Goal: Task Accomplishment & Management: Manage account settings

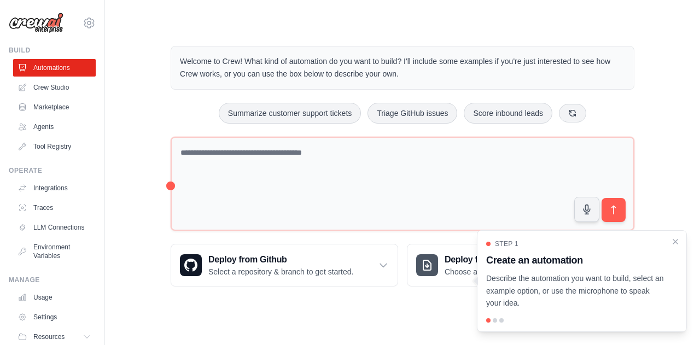
click at [679, 84] on div "Welcome to Crew! What kind of automation do you want to build? I'll include som…" at bounding box center [402, 166] width 560 height 276
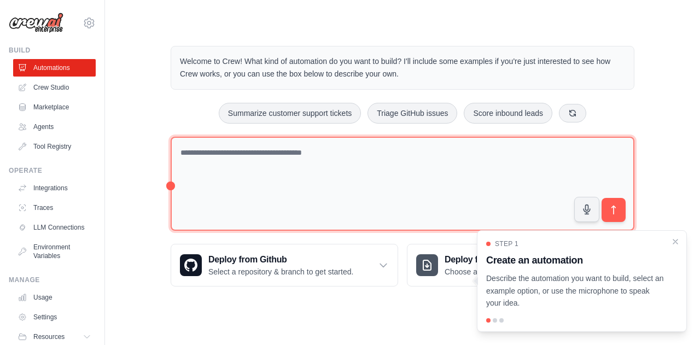
click at [423, 183] on textarea at bounding box center [403, 184] width 464 height 95
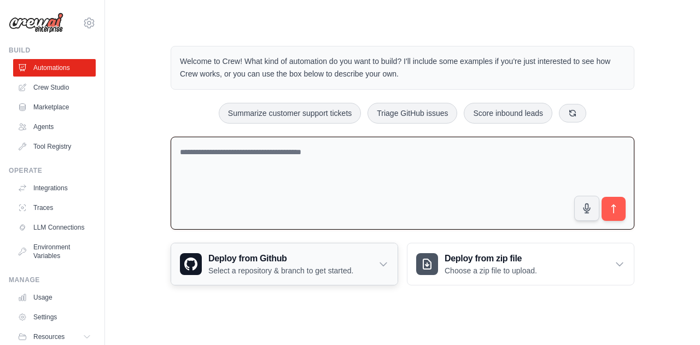
click at [343, 259] on h3 "Deploy from Github" at bounding box center [280, 258] width 145 height 13
click at [379, 269] on div "Deploy from Github Select a repository & branch to get started." at bounding box center [284, 264] width 226 height 42
click at [385, 263] on icon at bounding box center [383, 264] width 11 height 11
click at [259, 269] on p "Select a repository & branch to get started." at bounding box center [280, 270] width 145 height 11
click at [349, 272] on p "Select a repository & branch to get started." at bounding box center [280, 270] width 145 height 11
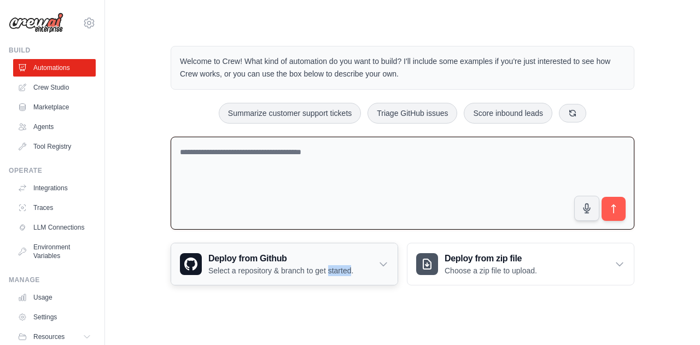
click at [349, 272] on p "Select a repository & branch to get started." at bounding box center [280, 270] width 145 height 11
click at [268, 166] on textarea at bounding box center [403, 183] width 464 height 93
click at [271, 165] on textarea at bounding box center [403, 183] width 464 height 93
type textarea "*"
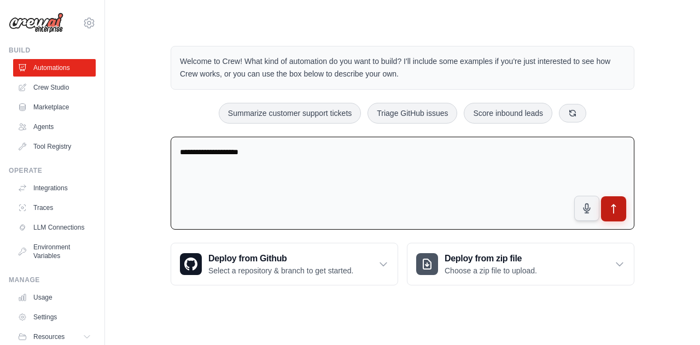
type textarea "**********"
click at [619, 215] on button "submit" at bounding box center [613, 208] width 25 height 25
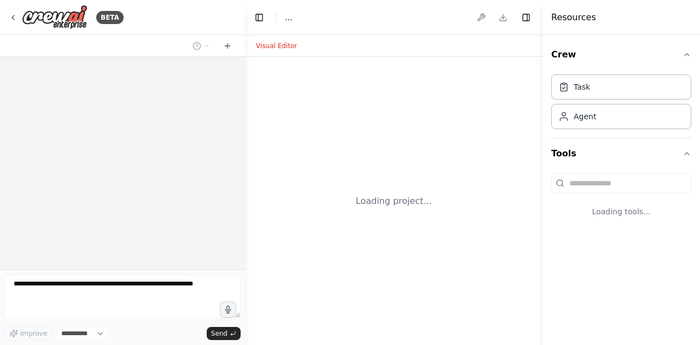
select select "****"
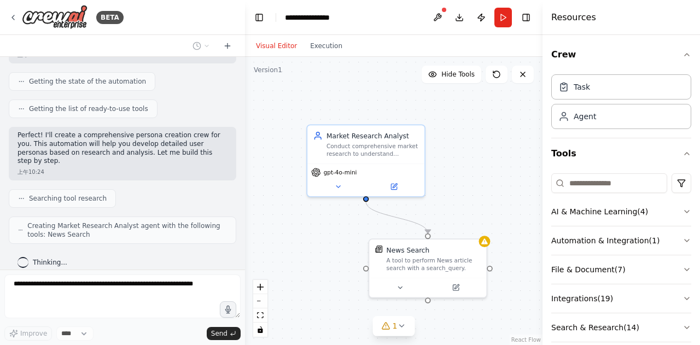
scroll to position [138, 0]
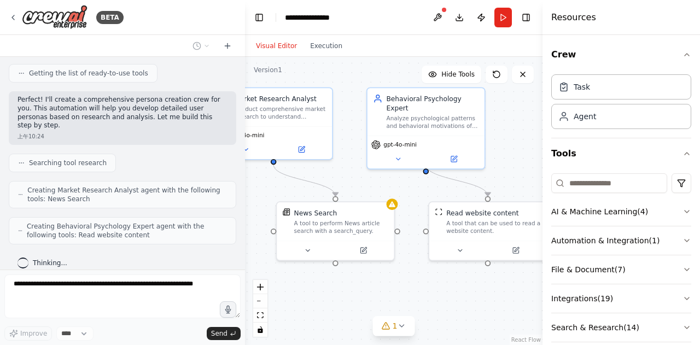
drag, startPoint x: 344, startPoint y: 239, endPoint x: 251, endPoint y: 202, distance: 99.6
click at [251, 202] on div ".deletable-edge-delete-btn { width: 20px; height: 20px; border: 0px solid #ffff…" at bounding box center [393, 201] width 297 height 288
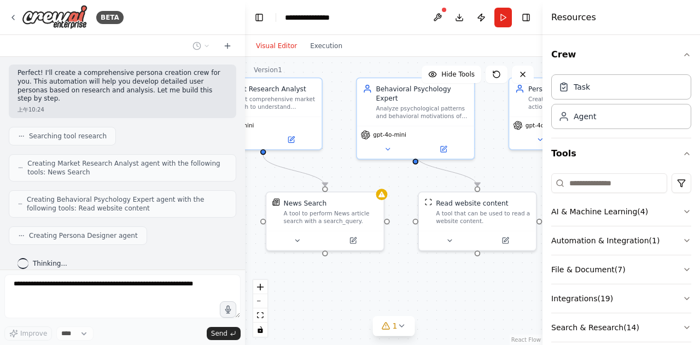
scroll to position [228, 0]
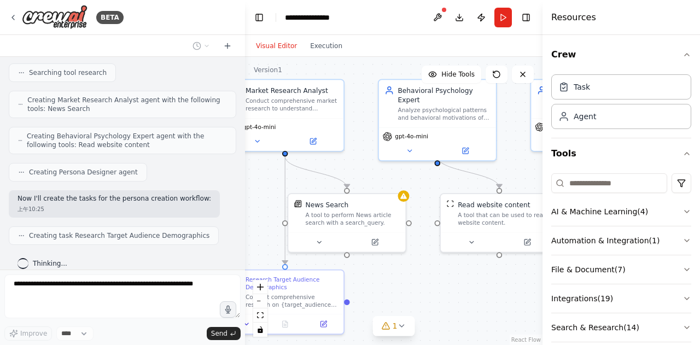
drag, startPoint x: 398, startPoint y: 295, endPoint x: 410, endPoint y: 287, distance: 14.1
click at [410, 287] on div ".deletable-edge-delete-btn { width: 20px; height: 20px; border: 0px solid #ffff…" at bounding box center [393, 201] width 297 height 288
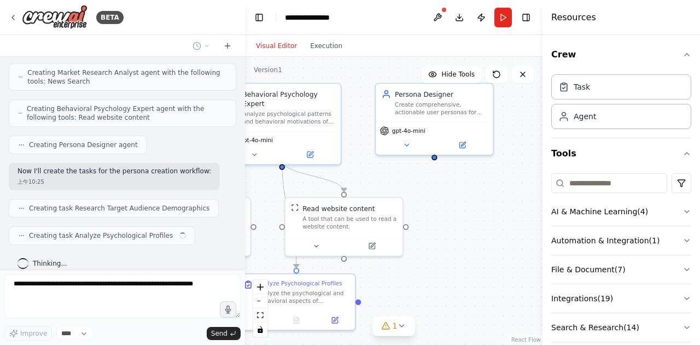
drag, startPoint x: 472, startPoint y: 273, endPoint x: 382, endPoint y: 276, distance: 90.8
click at [317, 277] on div ".deletable-edge-delete-btn { width: 20px; height: 20px; border: 0px solid #ffff…" at bounding box center [393, 201] width 297 height 288
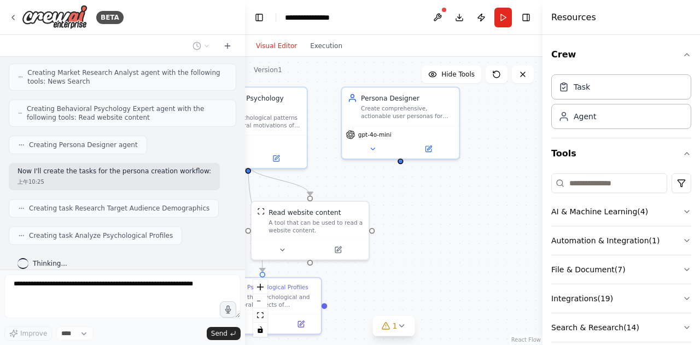
drag, startPoint x: 462, startPoint y: 228, endPoint x: 429, endPoint y: 232, distance: 34.1
click at [429, 232] on div ".deletable-edge-delete-btn { width: 20px; height: 20px; border: 0px solid #ffff…" at bounding box center [393, 201] width 297 height 288
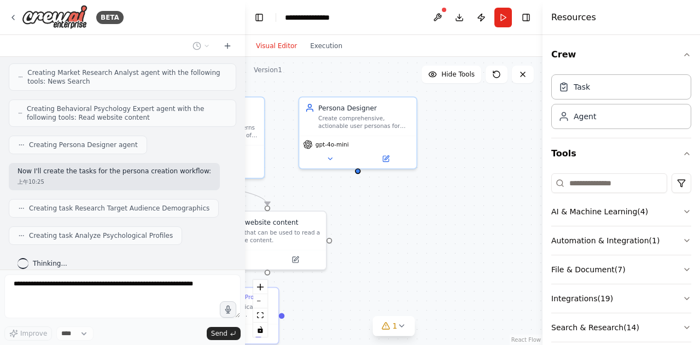
drag, startPoint x: 483, startPoint y: 214, endPoint x: 441, endPoint y: 224, distance: 43.8
click at [441, 224] on div ".deletable-edge-delete-btn { width: 20px; height: 20px; border: 0px solid #ffff…" at bounding box center [393, 201] width 297 height 288
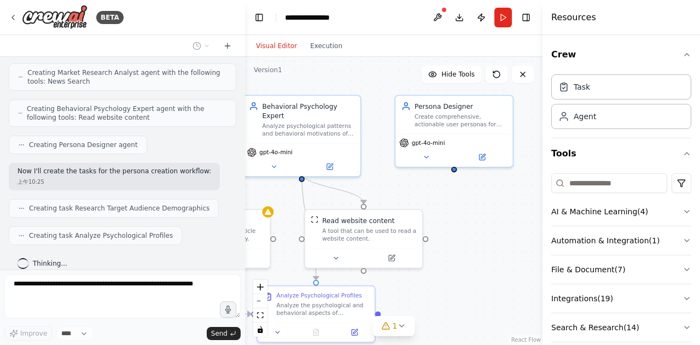
drag, startPoint x: 396, startPoint y: 227, endPoint x: 492, endPoint y: 225, distance: 96.2
click at [492, 225] on div ".deletable-edge-delete-btn { width: 20px; height: 20px; border: 0px solid #ffff…" at bounding box center [393, 201] width 297 height 288
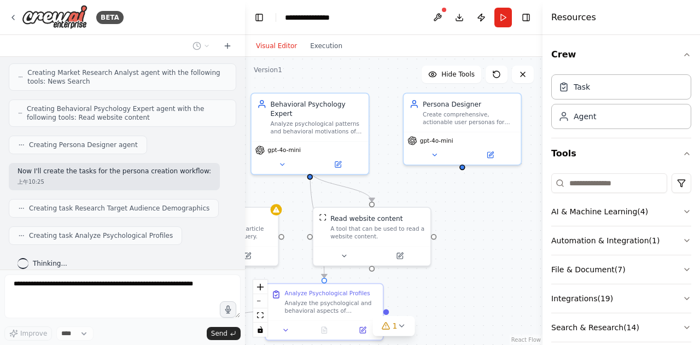
drag, startPoint x: 482, startPoint y: 227, endPoint x: 500, endPoint y: 223, distance: 17.9
click at [500, 223] on div ".deletable-edge-delete-btn { width: 20px; height: 20px; border: 0px solid #ffff…" at bounding box center [393, 201] width 297 height 288
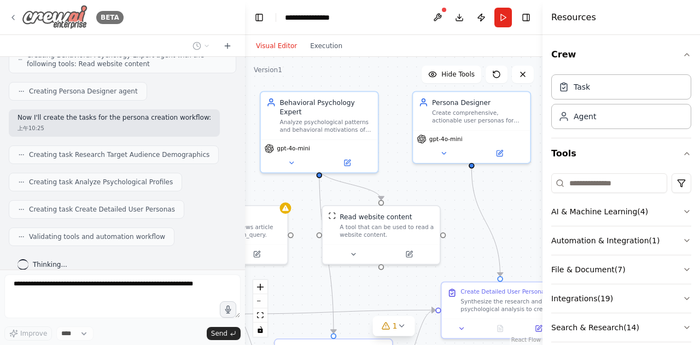
scroll to position [337, 0]
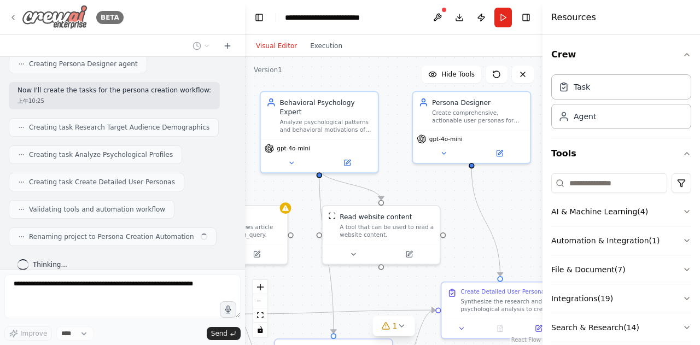
click at [15, 18] on icon at bounding box center [13, 17] width 9 height 9
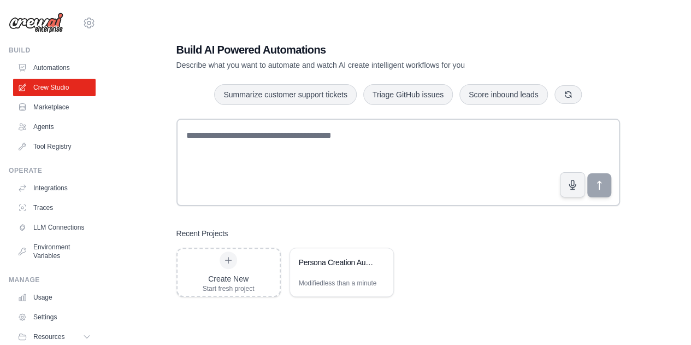
scroll to position [22, 0]
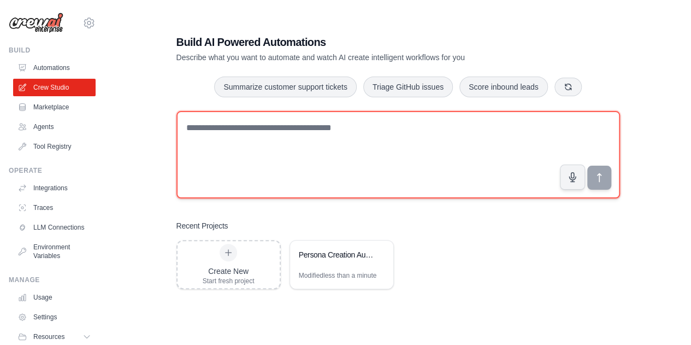
click at [294, 139] on textarea at bounding box center [399, 154] width 444 height 87
click at [294, 134] on textarea at bounding box center [399, 154] width 444 height 87
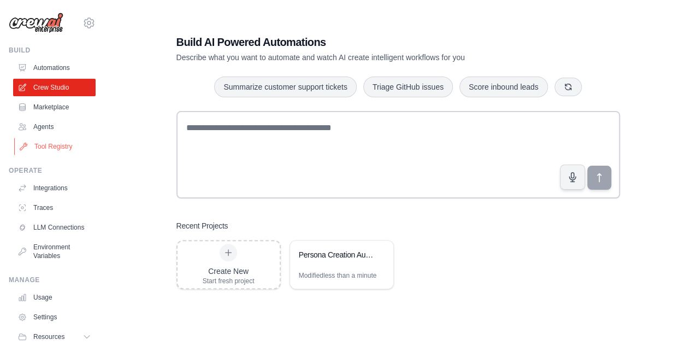
click at [58, 151] on link "Tool Registry" at bounding box center [55, 146] width 83 height 17
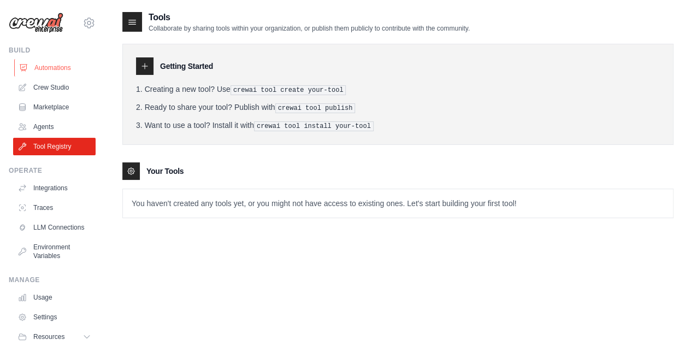
click at [56, 73] on link "Automations" at bounding box center [55, 67] width 83 height 17
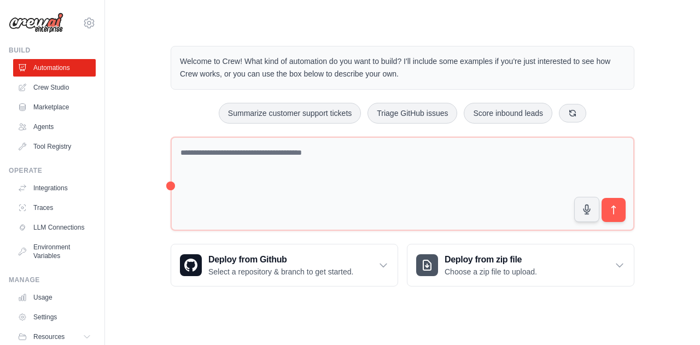
click at [58, 89] on link "Crew Studio" at bounding box center [54, 87] width 83 height 17
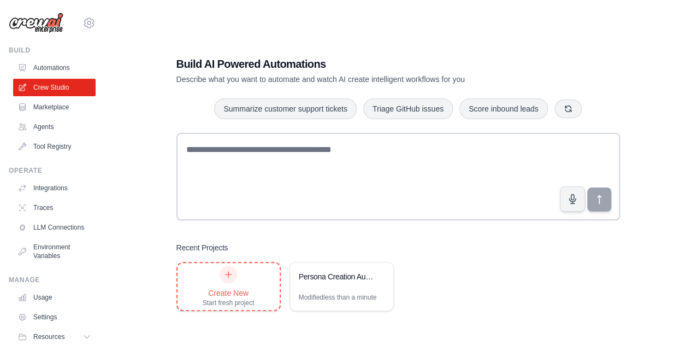
click at [223, 281] on div at bounding box center [228, 274] width 17 height 17
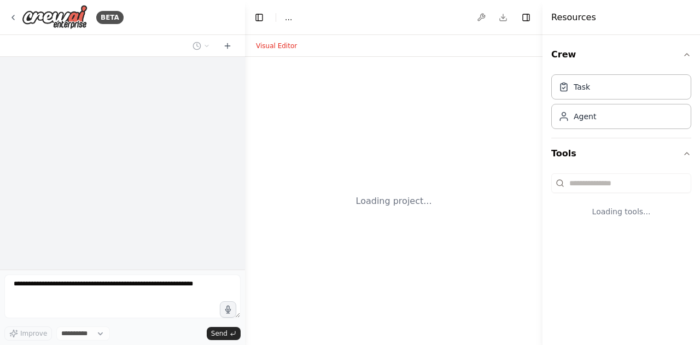
select select "****"
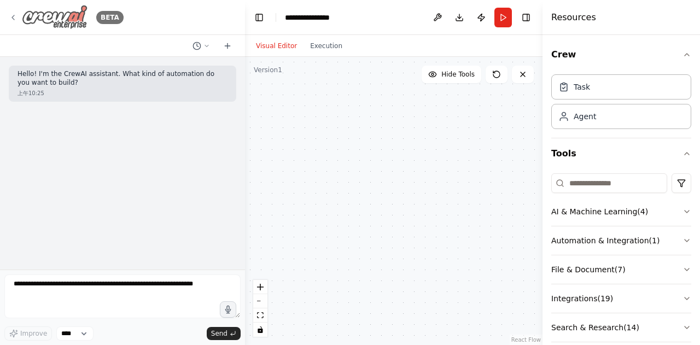
click at [11, 19] on icon at bounding box center [13, 17] width 9 height 9
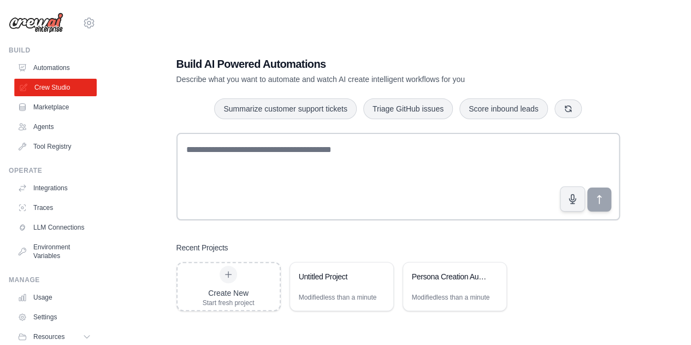
click at [61, 89] on link "Crew Studio" at bounding box center [55, 87] width 83 height 17
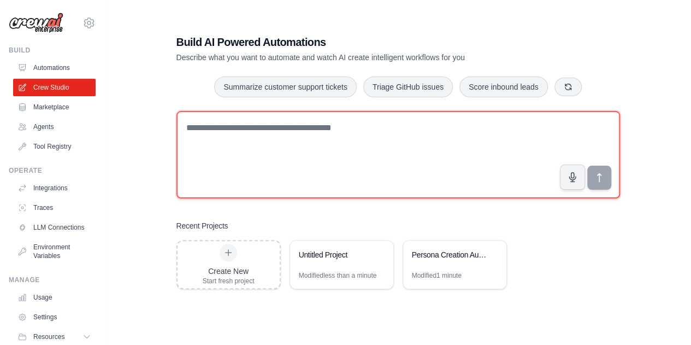
click at [341, 162] on textarea at bounding box center [399, 154] width 444 height 87
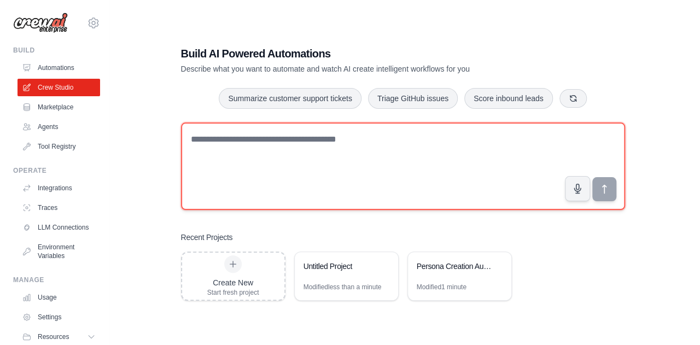
scroll to position [0, 0]
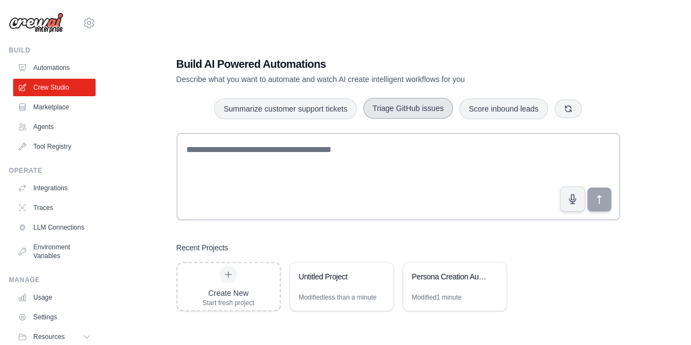
click at [413, 114] on button "Triage GitHub issues" at bounding box center [409, 108] width 90 height 21
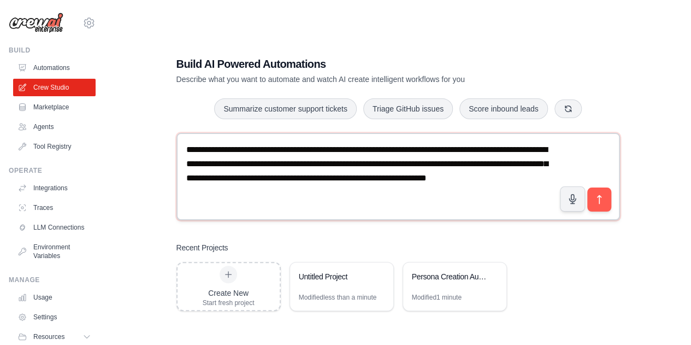
click at [360, 197] on textarea "**********" at bounding box center [399, 176] width 444 height 87
drag, startPoint x: 360, startPoint y: 197, endPoint x: 122, endPoint y: 137, distance: 244.9
click at [122, 137] on div "**********" at bounding box center [398, 183] width 552 height 345
type textarea "**********"
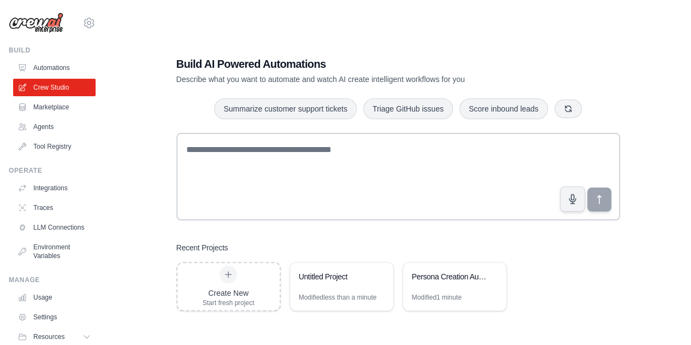
click at [117, 131] on div "Build AI Powered Automations Describe what you want to automate and watch AI cr…" at bounding box center [398, 183] width 587 height 345
click at [60, 70] on link "Automations" at bounding box center [55, 67] width 83 height 17
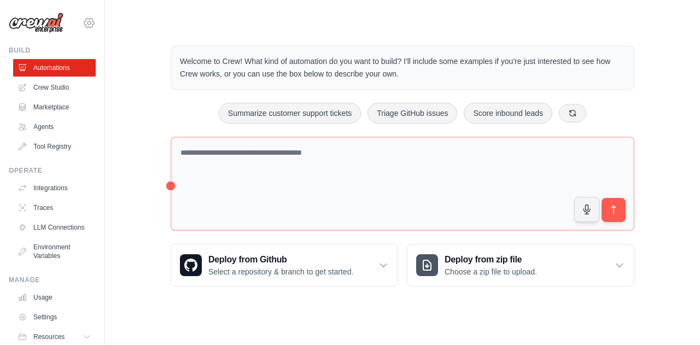
click at [86, 25] on icon at bounding box center [89, 22] width 13 height 13
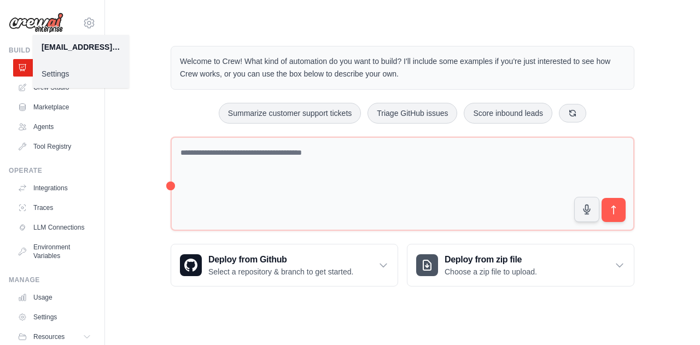
click at [155, 36] on div "Welcome to Crew! What kind of automation do you want to build? I'll include som…" at bounding box center [402, 166] width 560 height 276
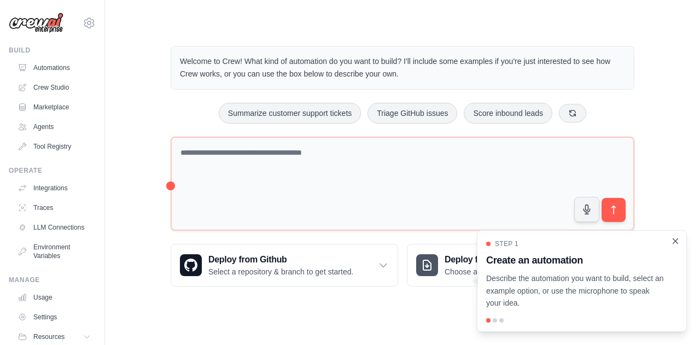
click at [672, 243] on icon "Close walkthrough" at bounding box center [675, 241] width 10 height 10
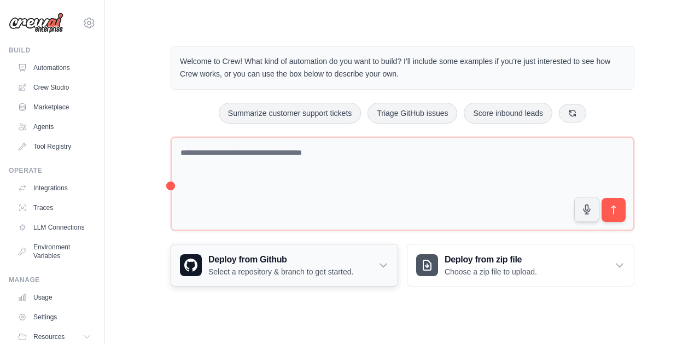
click at [296, 270] on p "Select a repository & branch to get started." at bounding box center [280, 271] width 145 height 11
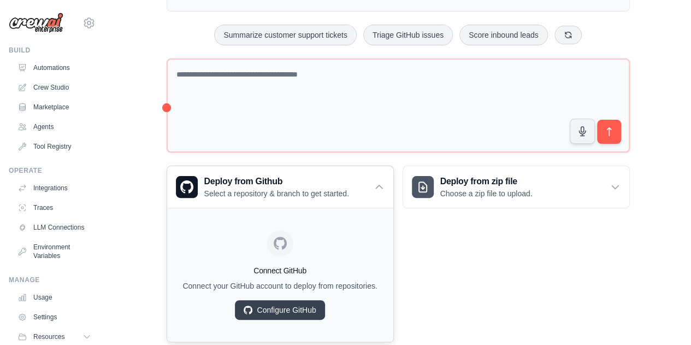
scroll to position [102, 0]
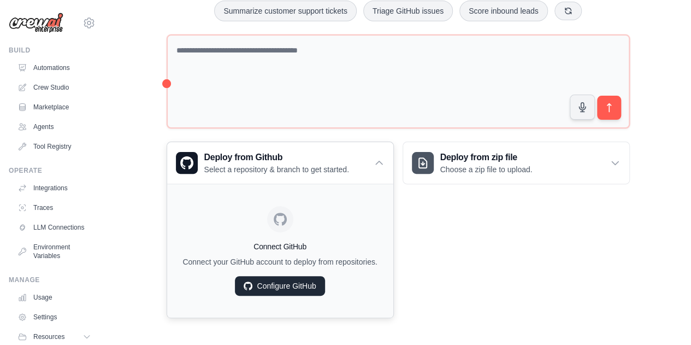
click at [295, 283] on link "Configure GitHub" at bounding box center [280, 286] width 90 height 20
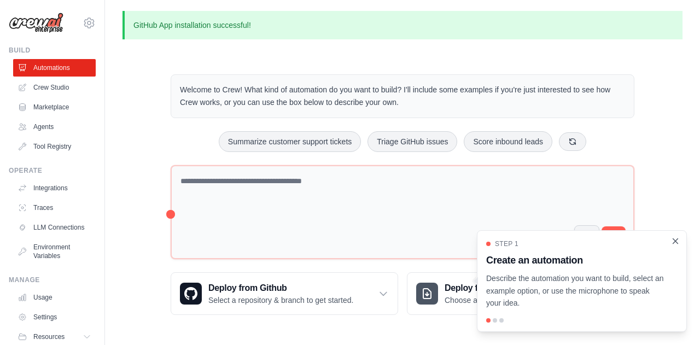
click at [677, 241] on icon "Close walkthrough" at bounding box center [675, 241] width 10 height 10
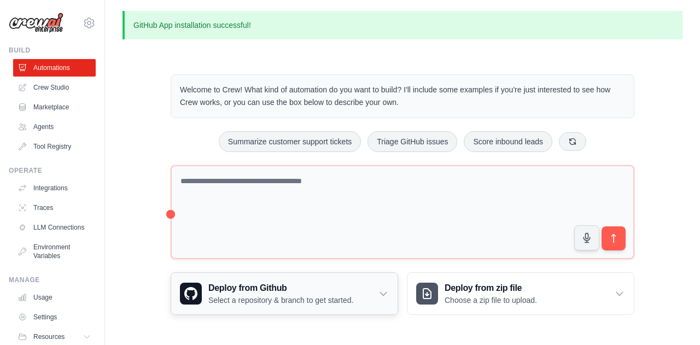
click at [374, 279] on div "Deploy from Github Select a repository & branch to get started." at bounding box center [284, 294] width 226 height 42
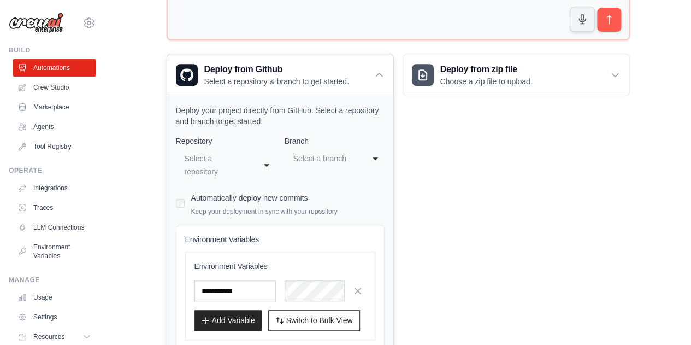
scroll to position [290, 0]
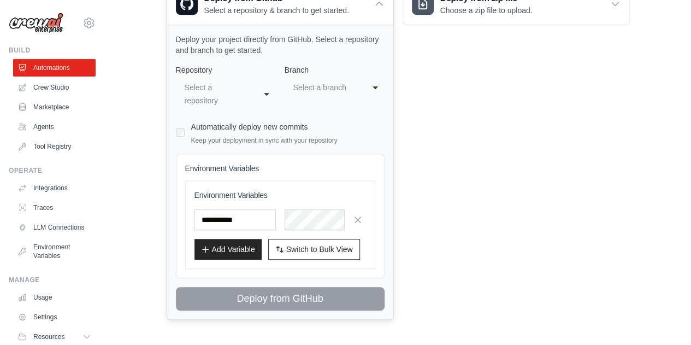
click at [264, 93] on div "**********" at bounding box center [226, 94] width 100 height 33
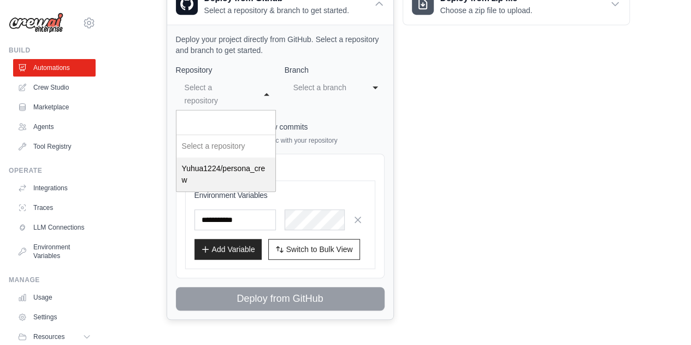
select select "**********"
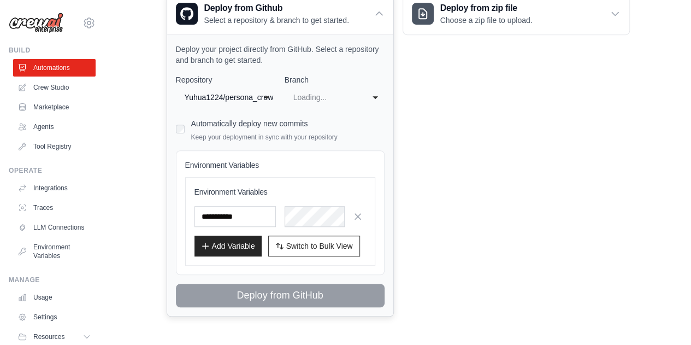
scroll to position [277, 0]
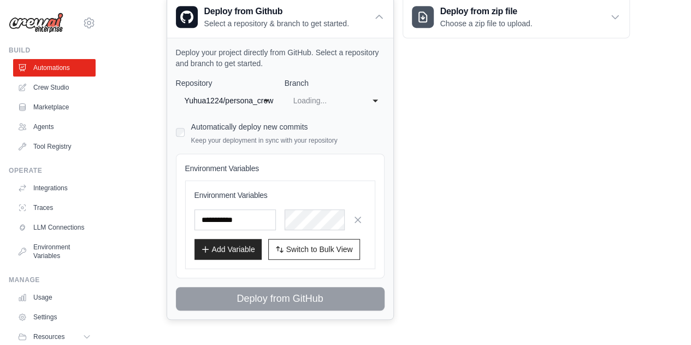
select select "****"
click at [249, 195] on h3 "Environment Variables" at bounding box center [281, 195] width 172 height 11
click at [236, 251] on button "Add Variable" at bounding box center [228, 248] width 67 height 21
click at [260, 190] on h3 "Environment Variables" at bounding box center [281, 195] width 172 height 11
click at [263, 197] on h3 "Environment Variables" at bounding box center [281, 195] width 172 height 11
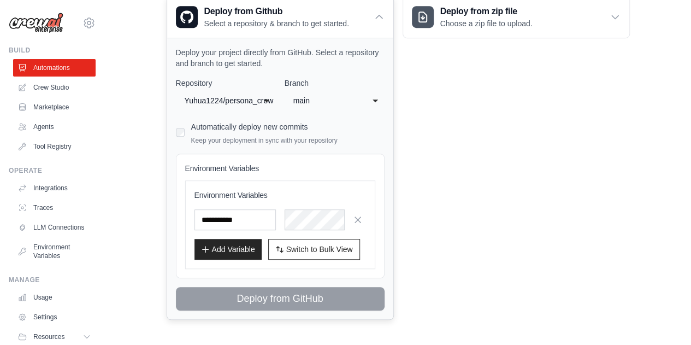
click at [283, 190] on h3 "Environment Variables" at bounding box center [281, 195] width 172 height 11
click at [246, 217] on input "text" at bounding box center [235, 219] width 81 height 21
click at [247, 216] on input "text" at bounding box center [235, 219] width 81 height 21
click at [249, 219] on input "text" at bounding box center [235, 219] width 81 height 21
click at [210, 247] on button "Add Variable" at bounding box center [228, 248] width 67 height 21
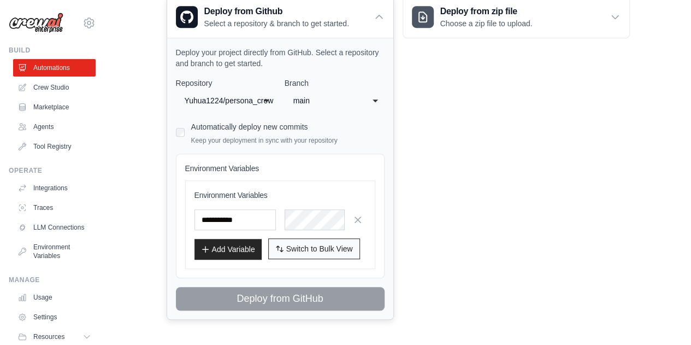
click at [306, 247] on span "Switch to Bulk View" at bounding box center [319, 248] width 67 height 11
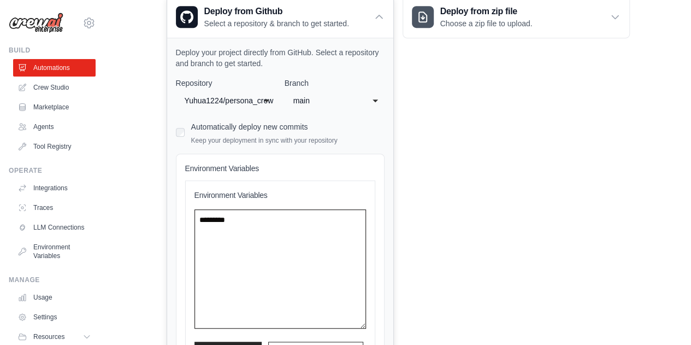
click at [276, 221] on textarea at bounding box center [281, 268] width 172 height 119
drag, startPoint x: 268, startPoint y: 220, endPoint x: 209, endPoint y: 219, distance: 59.0
click at [209, 219] on textarea at bounding box center [281, 268] width 172 height 119
paste textarea "**********"
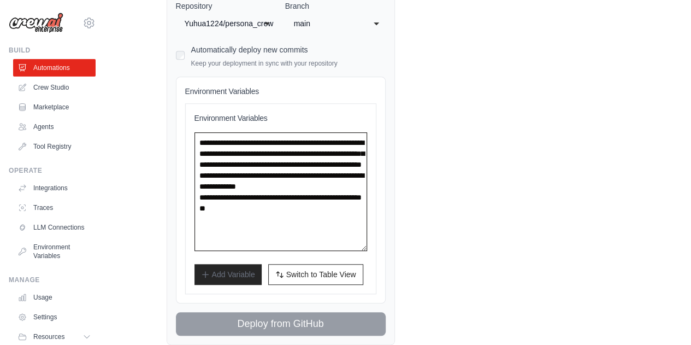
scroll to position [379, 0]
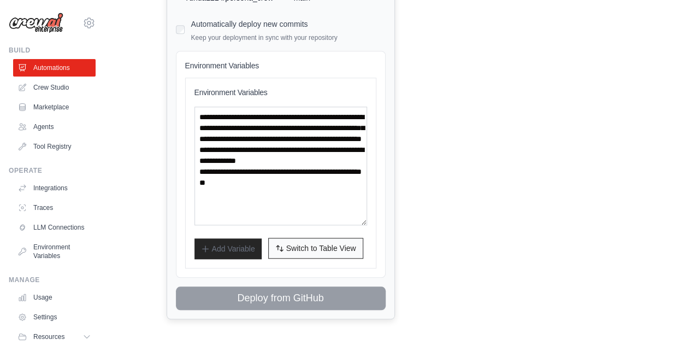
click at [329, 252] on button "Switch to Bulk View Switch to Table View" at bounding box center [315, 248] width 95 height 21
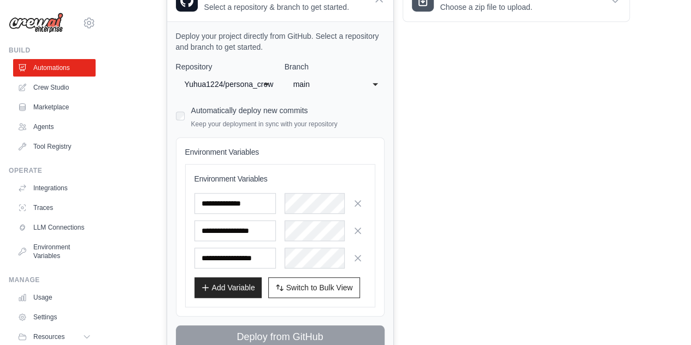
scroll to position [221, 0]
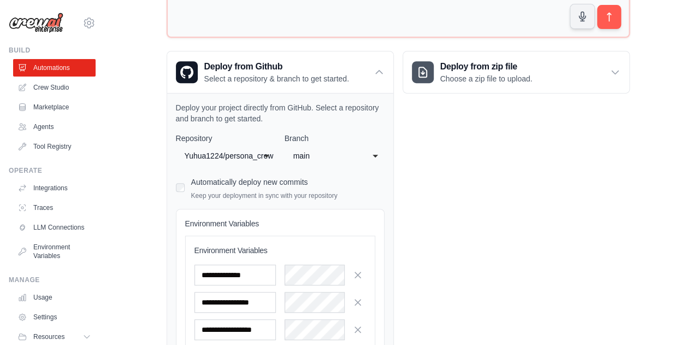
click at [245, 155] on div "Yuhua1224/persona_crew" at bounding box center [215, 155] width 61 height 13
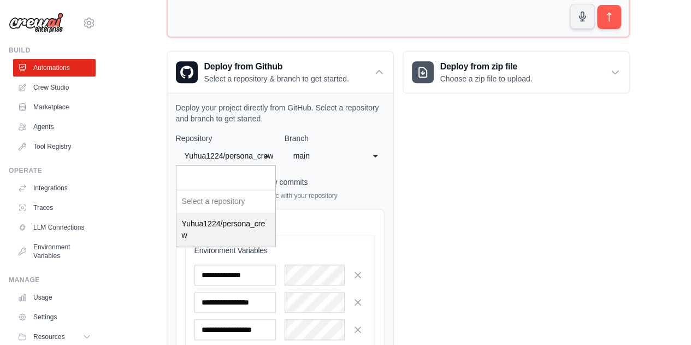
click at [253, 171] on input "Select a repository" at bounding box center [226, 178] width 99 height 25
click at [486, 177] on div "Deploy from zip file Choose a zip file to upload. Upload a ZIP file containing …" at bounding box center [516, 240] width 227 height 379
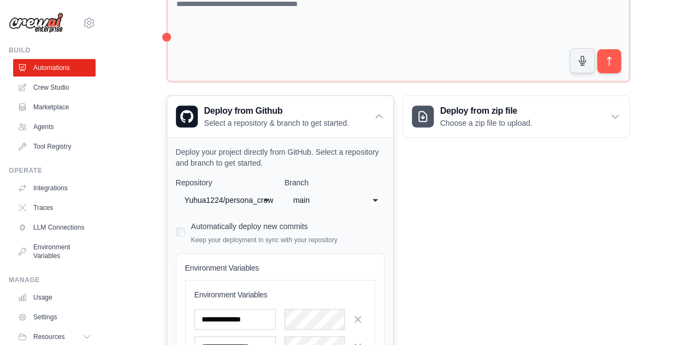
scroll to position [112, 0]
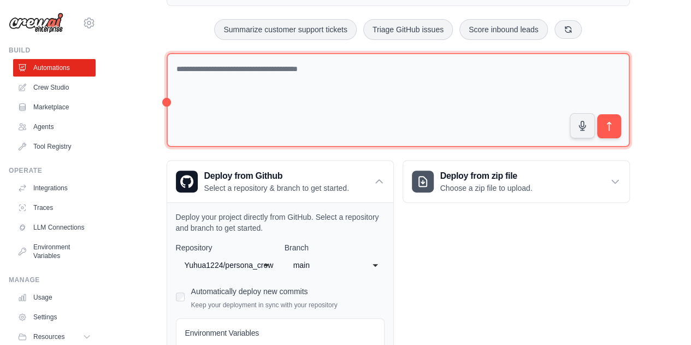
click at [466, 98] on textarea at bounding box center [399, 100] width 464 height 95
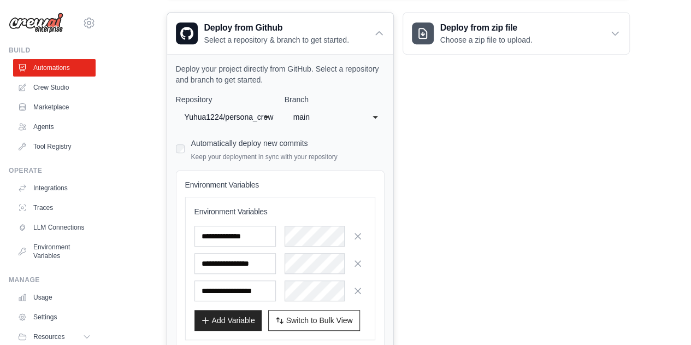
scroll to position [276, 0]
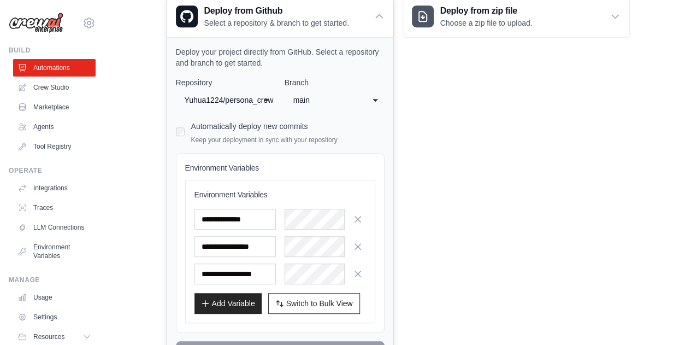
click at [245, 96] on div "Yuhua1224/persona_crew" at bounding box center [215, 99] width 61 height 13
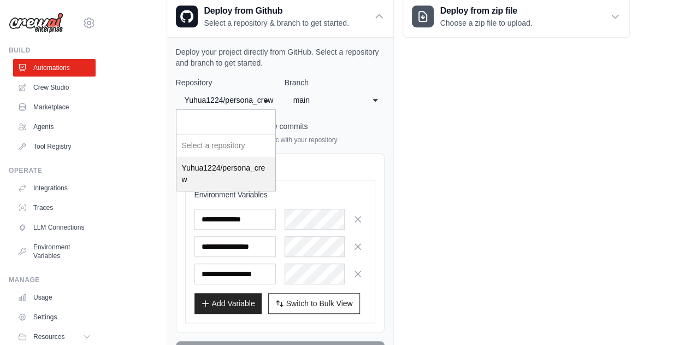
click at [257, 174] on div "**********" at bounding box center [280, 221] width 209 height 288
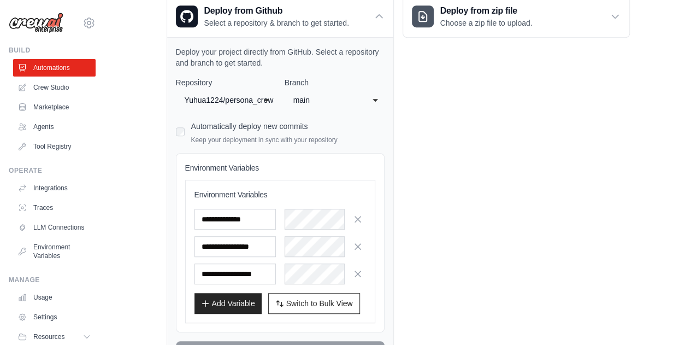
click at [351, 98] on div "main" at bounding box center [324, 99] width 61 height 13
click at [343, 143] on div "**********" at bounding box center [280, 221] width 209 height 288
click at [324, 138] on p "Keep your deployment in sync with your repository" at bounding box center [264, 140] width 146 height 9
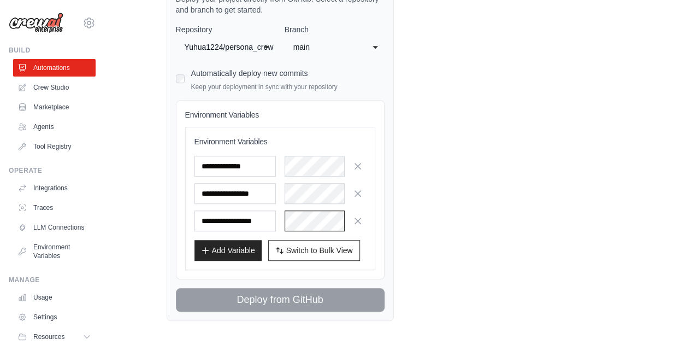
scroll to position [0, 0]
click at [239, 221] on div "**********" at bounding box center [281, 220] width 172 height 21
click at [403, 218] on div "**********" at bounding box center [399, 131] width 464 height 379
click at [336, 249] on span "Switch to Bulk View" at bounding box center [319, 249] width 67 height 11
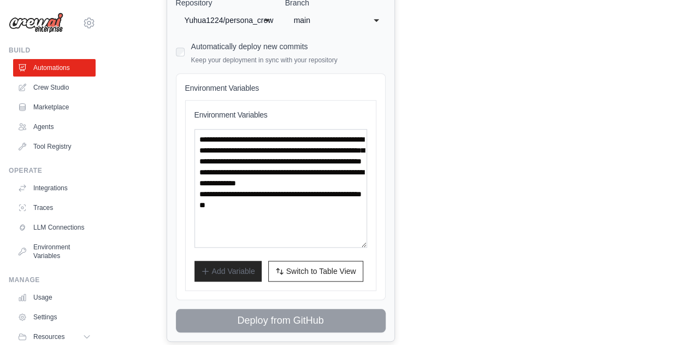
scroll to position [378, 0]
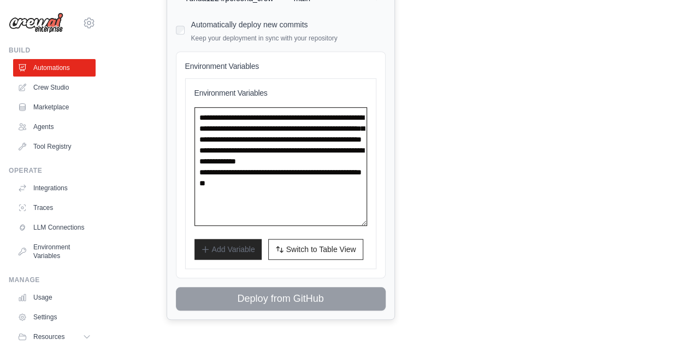
click at [321, 217] on textarea "**********" at bounding box center [281, 166] width 173 height 119
click at [301, 196] on textarea "**********" at bounding box center [281, 166] width 173 height 119
type textarea "**********"
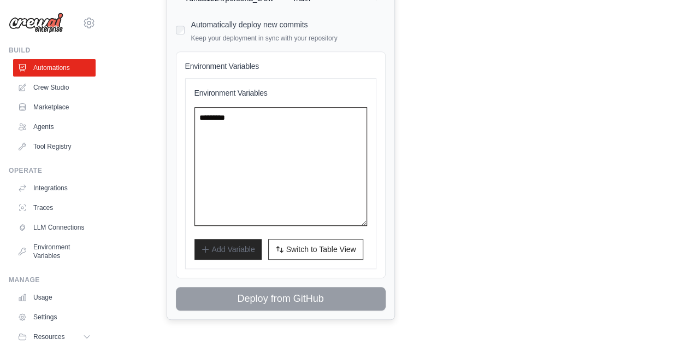
paste textarea "**********"
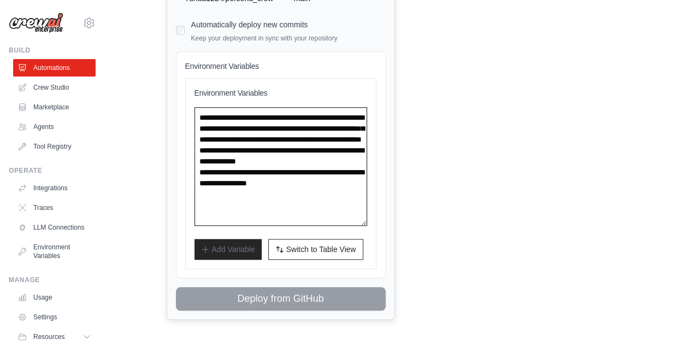
scroll to position [38, 0]
type textarea "**********"
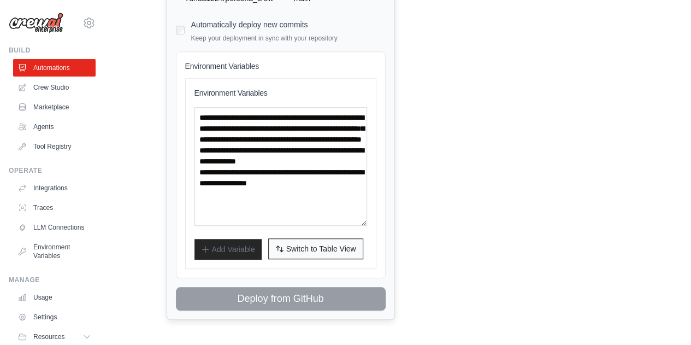
click at [319, 251] on span "Switch to Table View" at bounding box center [321, 248] width 70 height 11
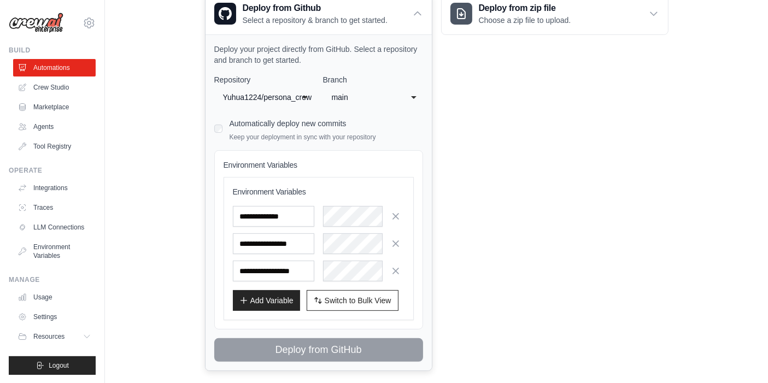
scroll to position [291, 0]
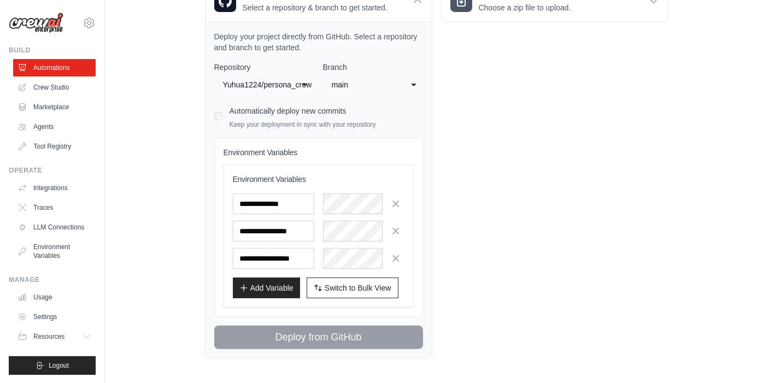
click at [525, 261] on div "Deploy from zip file Choose a zip file to upload. Upload a ZIP file containing …" at bounding box center [554, 169] width 227 height 379
click at [374, 284] on span "Switch to Bulk View" at bounding box center [358, 287] width 67 height 11
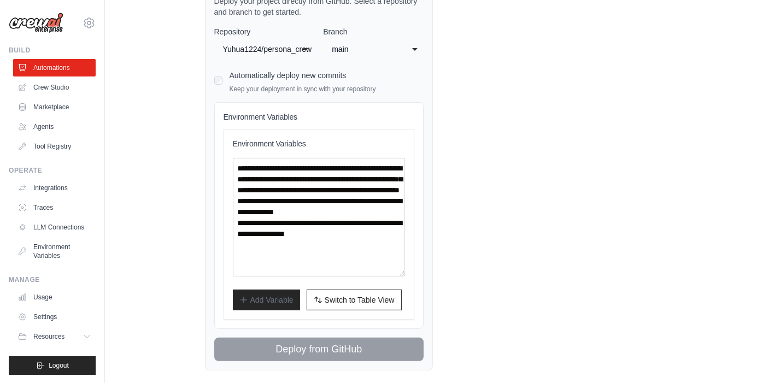
scroll to position [340, 0]
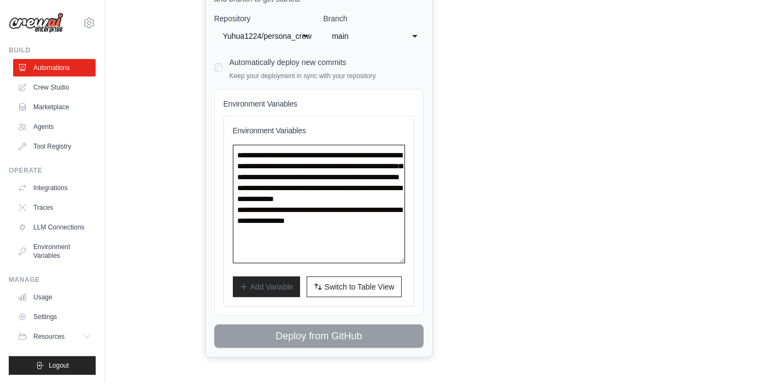
click at [379, 225] on textarea "**********" at bounding box center [319, 204] width 173 height 119
click at [347, 287] on span "Switch to Table View" at bounding box center [360, 286] width 70 height 11
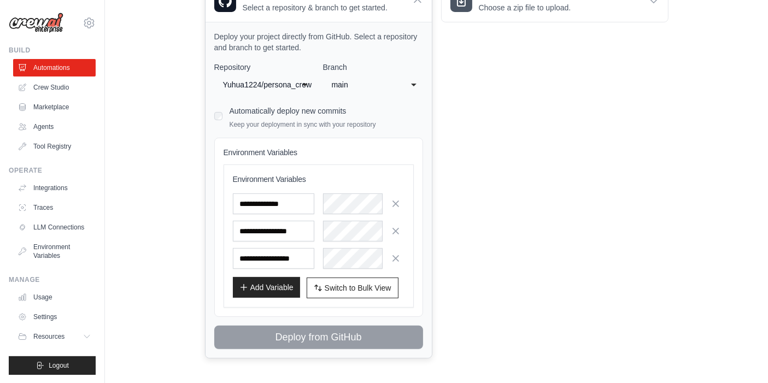
click at [280, 292] on button "Add Variable" at bounding box center [266, 287] width 67 height 21
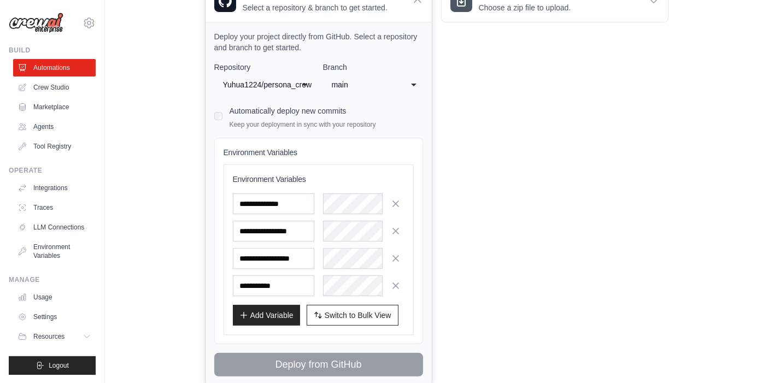
click at [287, 282] on input "text" at bounding box center [273, 286] width 81 height 21
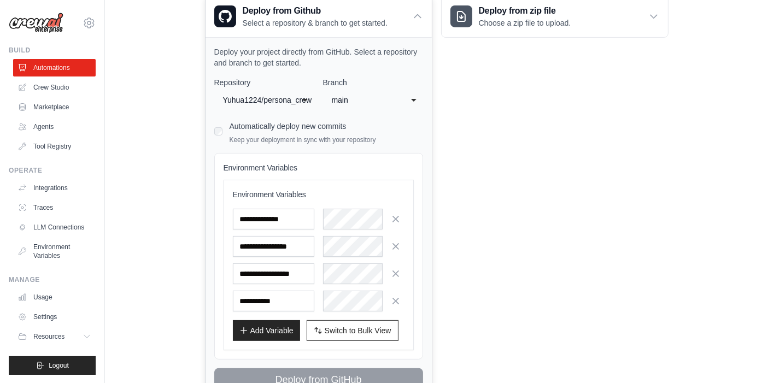
scroll to position [257, 0]
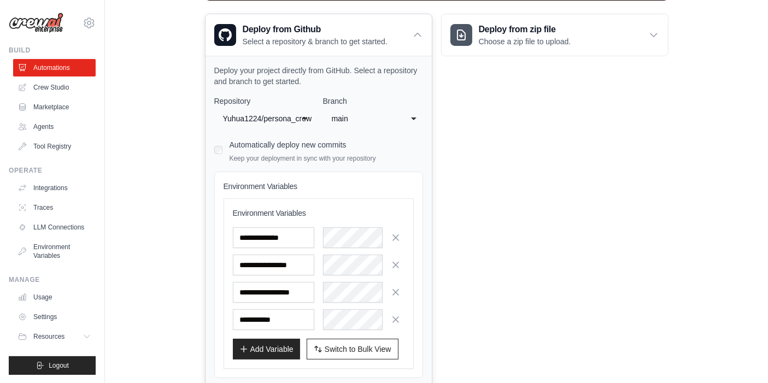
click at [284, 115] on div "Yuhua1224/persona_crew" at bounding box center [253, 118] width 61 height 13
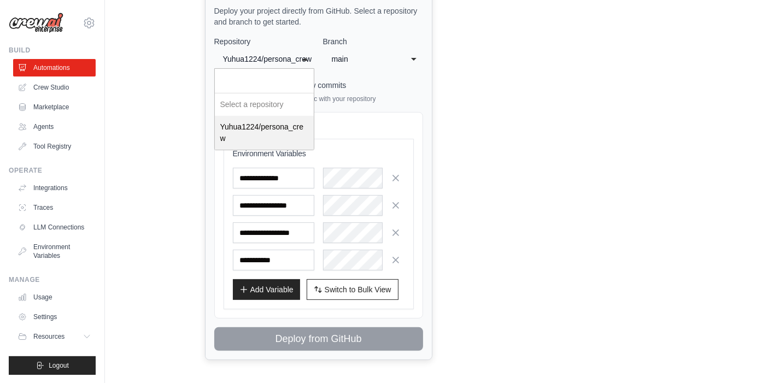
scroll to position [318, 0]
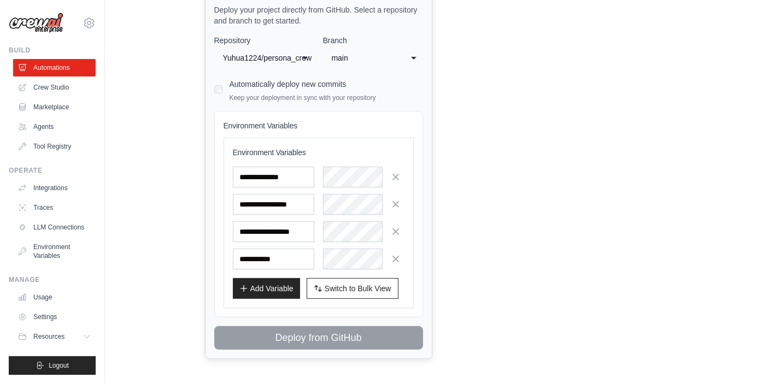
click at [277, 132] on div "**********" at bounding box center [318, 192] width 209 height 315
click at [283, 260] on input "text" at bounding box center [273, 259] width 81 height 21
click at [300, 257] on input "text" at bounding box center [273, 259] width 81 height 21
click at [398, 256] on icon "button" at bounding box center [395, 258] width 11 height 11
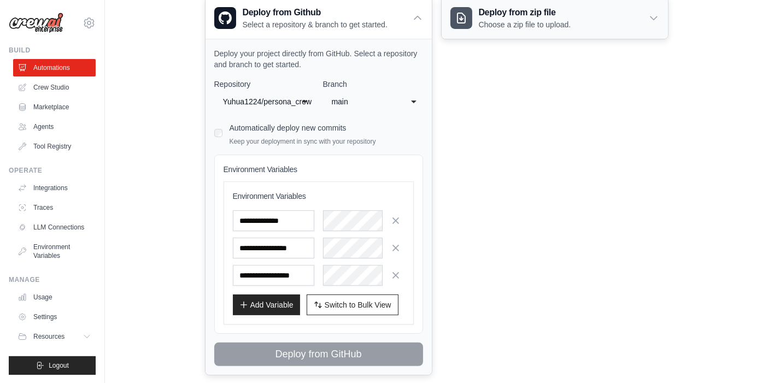
scroll to position [291, 0]
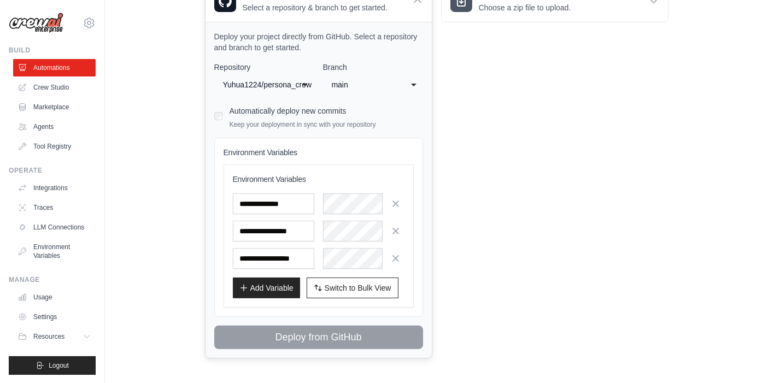
click at [332, 344] on div "**********" at bounding box center [319, 190] width 226 height 336
click at [407, 310] on div "**********" at bounding box center [318, 227] width 209 height 179
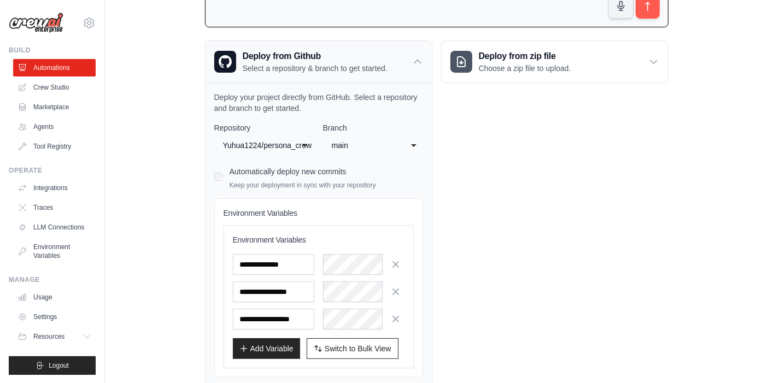
click at [418, 62] on icon at bounding box center [417, 61] width 11 height 11
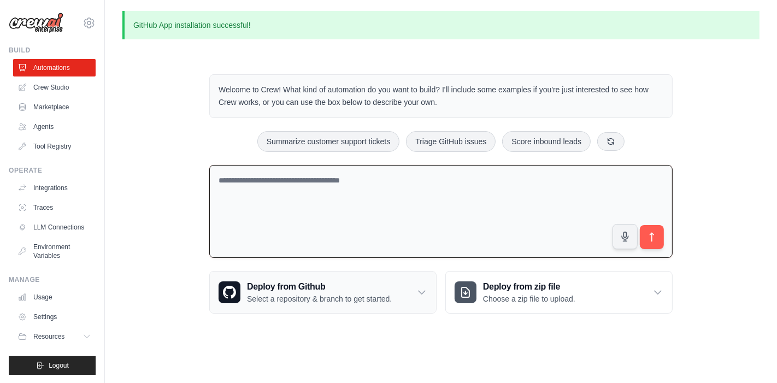
click at [401, 301] on div "Deploy from Github Select a repository & branch to get started." at bounding box center [323, 293] width 226 height 42
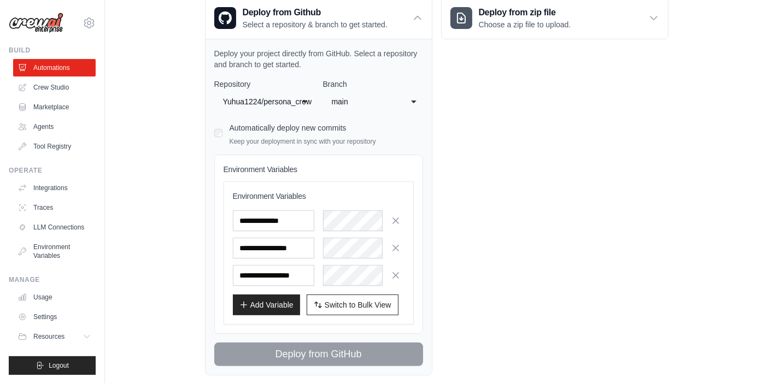
scroll to position [291, 0]
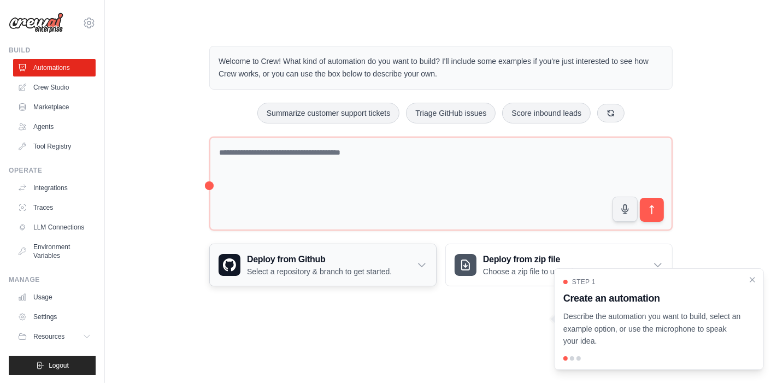
click at [405, 272] on div "Deploy from Github Select a repository & branch to get started." at bounding box center [323, 265] width 226 height 42
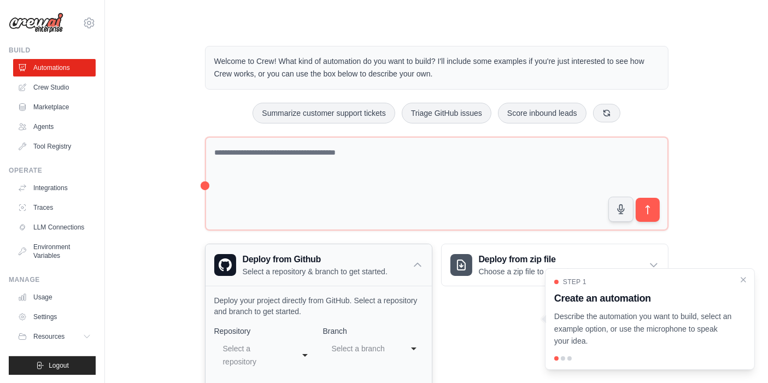
scroll to position [223, 0]
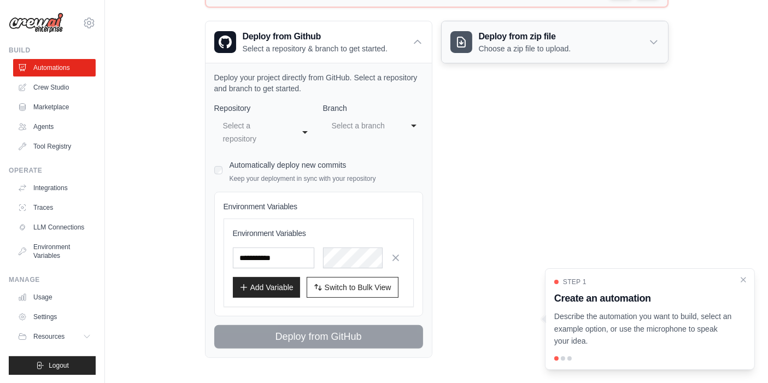
click at [551, 48] on p "Choose a zip file to upload." at bounding box center [525, 48] width 92 height 11
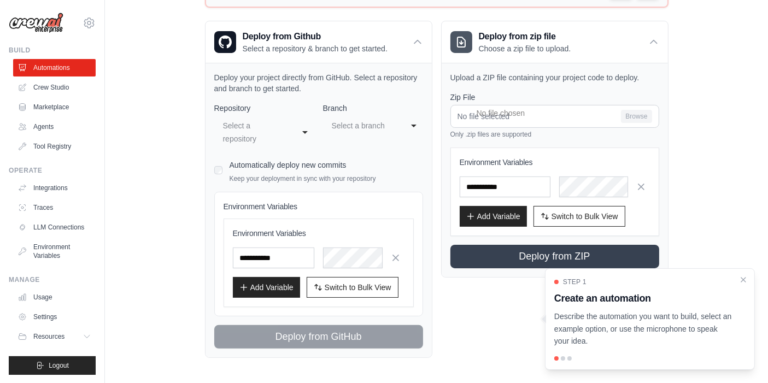
click at [705, 218] on div "Welcome to Crew! What kind of automation do you want to build? I'll include som…" at bounding box center [436, 90] width 628 height 570
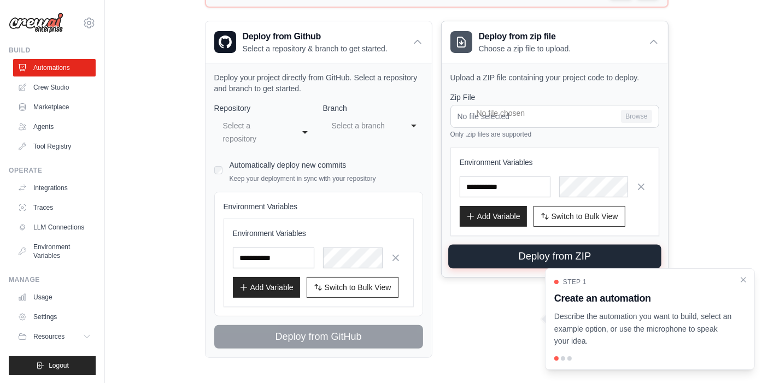
click at [556, 252] on button "Deploy from ZIP" at bounding box center [554, 257] width 213 height 24
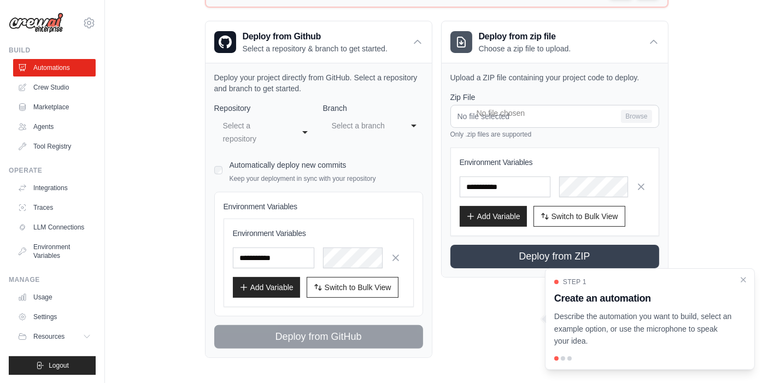
click at [737, 159] on div "Welcome to Crew! What kind of automation do you want to build? I'll include som…" at bounding box center [436, 90] width 628 height 570
click at [745, 280] on icon "Close walkthrough" at bounding box center [743, 279] width 5 height 5
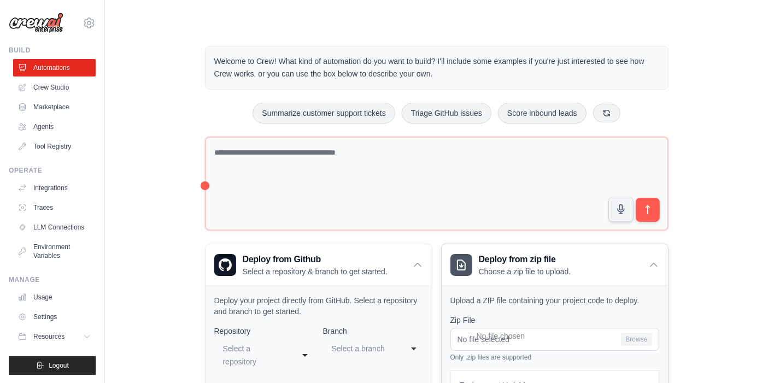
scroll to position [0, 0]
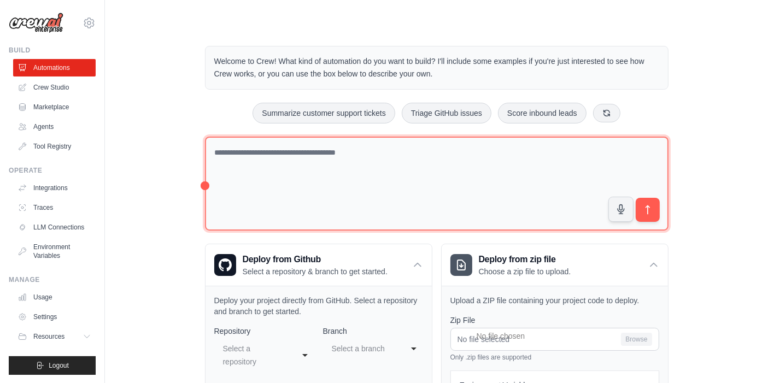
click at [443, 183] on textarea at bounding box center [437, 184] width 464 height 95
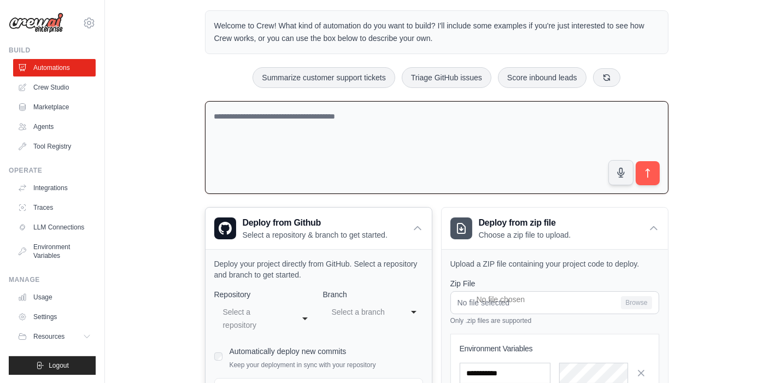
scroll to position [222, 0]
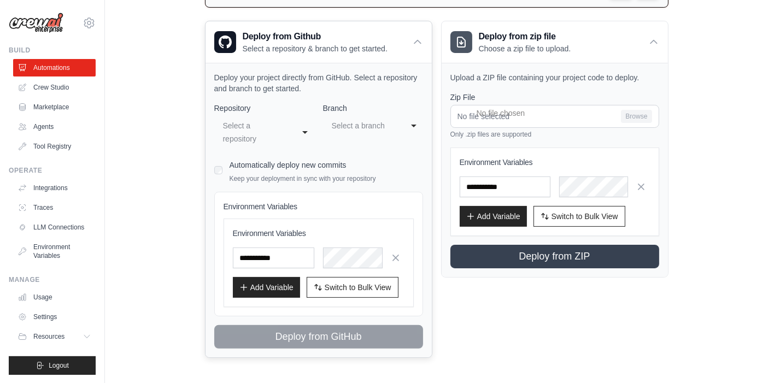
click at [251, 126] on div "Select a repository" at bounding box center [253, 132] width 61 height 26
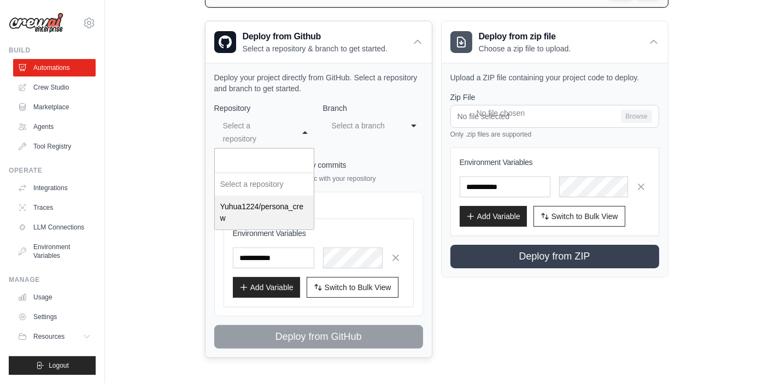
select select "**********"
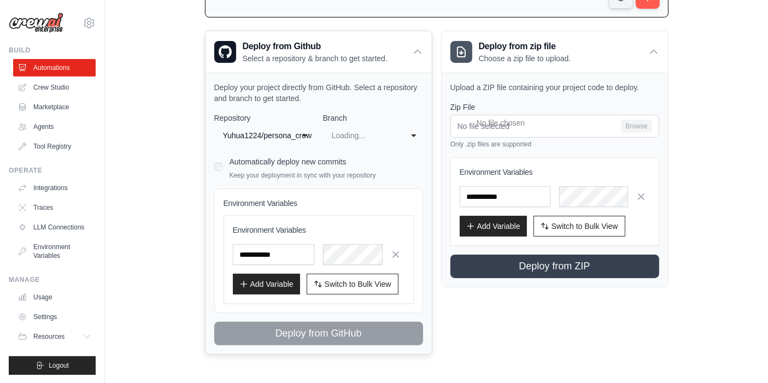
scroll to position [209, 0]
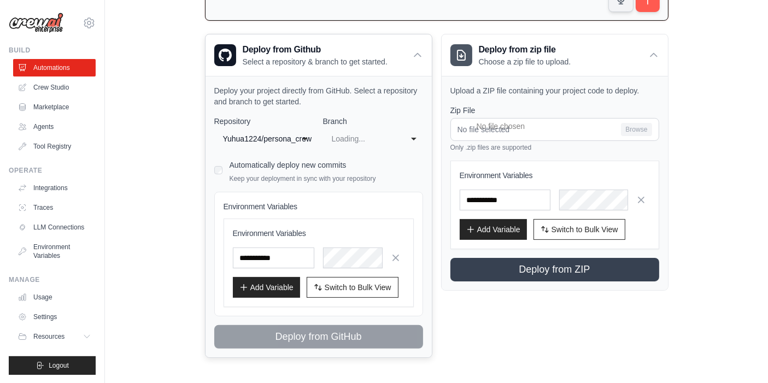
select select "****"
click at [402, 142] on div "**** main" at bounding box center [373, 139] width 100 height 20
click at [294, 171] on div "Automatically deploy new commits Keep your deployment in sync with your reposit…" at bounding box center [302, 170] width 146 height 26
click at [282, 236] on h3 "Environment Variables" at bounding box center [319, 233] width 172 height 11
click at [291, 238] on div "Environment Variables Add Variable Switch to Bulk View Switch to Table View" at bounding box center [319, 263] width 172 height 70
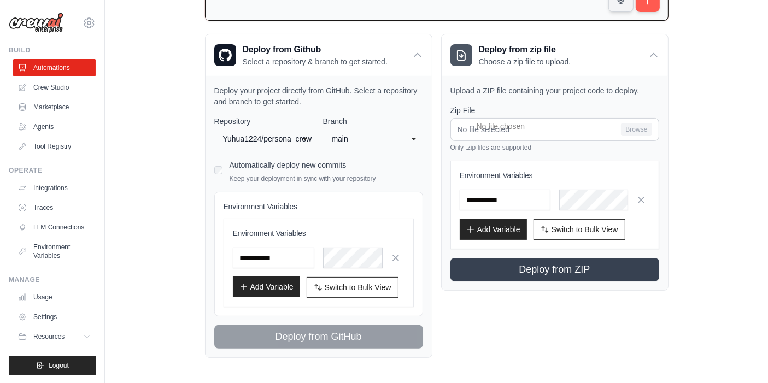
click at [284, 283] on button "Add Variable" at bounding box center [266, 287] width 67 height 21
click at [331, 282] on span "Switch to Bulk View" at bounding box center [358, 287] width 67 height 11
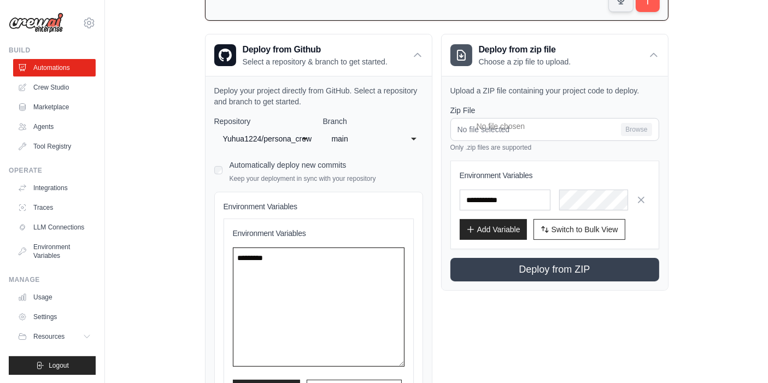
click at [330, 274] on textarea at bounding box center [319, 307] width 172 height 119
paste textarea "**********"
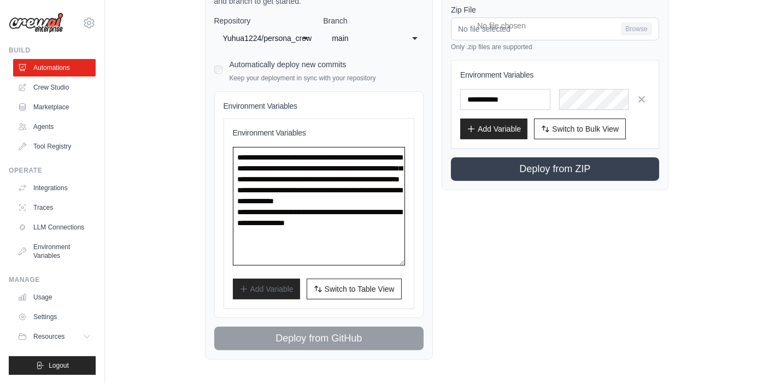
scroll to position [312, 0]
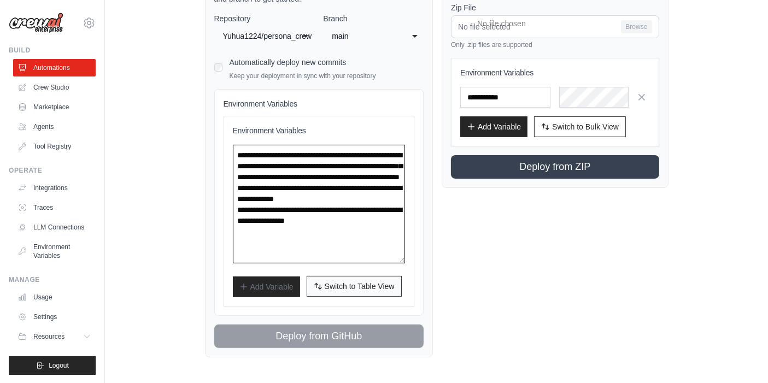
type textarea "**********"
click at [343, 289] on span "Switch to Table View" at bounding box center [360, 286] width 70 height 11
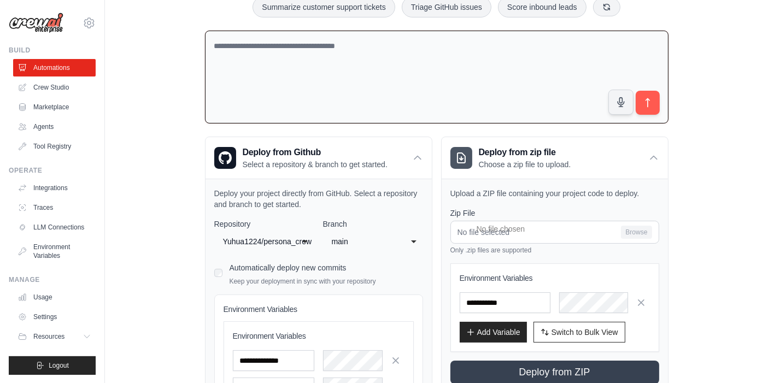
scroll to position [0, 0]
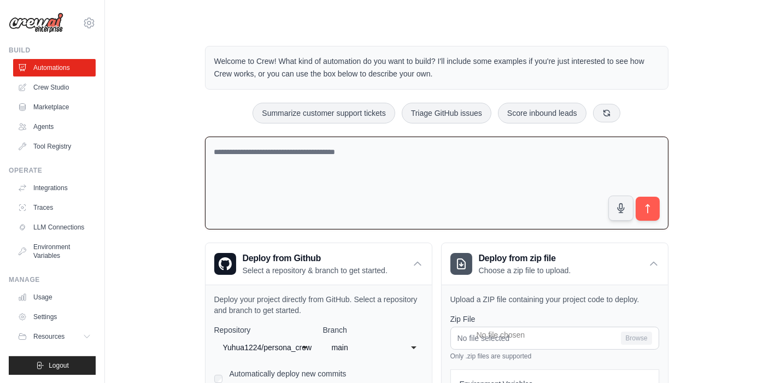
click at [374, 189] on textarea at bounding box center [437, 183] width 464 height 93
click at [92, 25] on icon at bounding box center [89, 22] width 13 height 13
click at [150, 168] on div "Welcome to Crew! What kind of automation do you want to build? I'll include som…" at bounding box center [436, 333] width 628 height 611
click at [89, 23] on icon at bounding box center [89, 22] width 13 height 13
click at [66, 76] on link "Settings" at bounding box center [90, 74] width 96 height 20
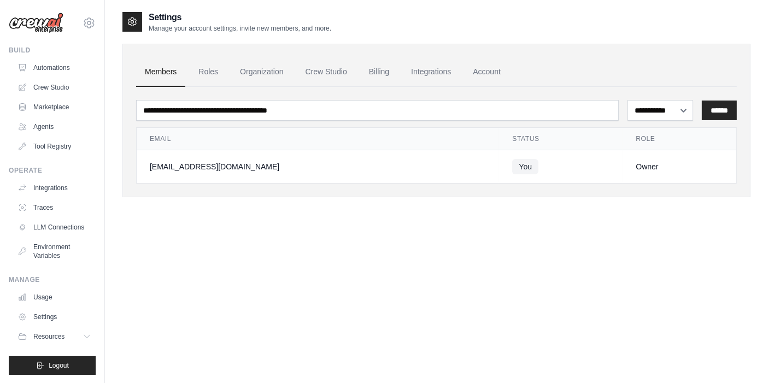
click at [361, 171] on div "[EMAIL_ADDRESS][DOMAIN_NAME]" at bounding box center [318, 166] width 336 height 11
click at [337, 75] on link "Crew Studio" at bounding box center [326, 72] width 59 height 30
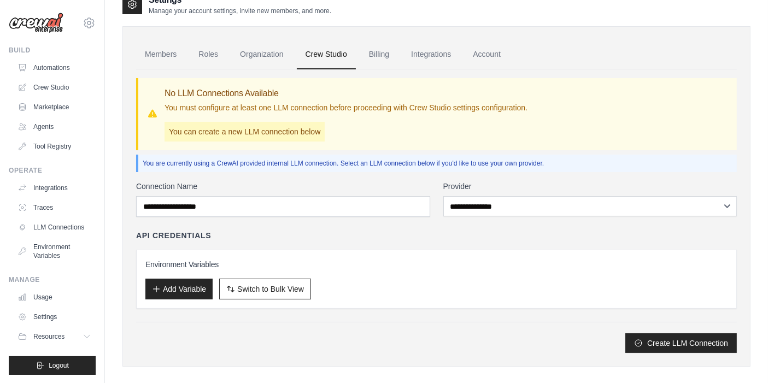
scroll to position [27, 0]
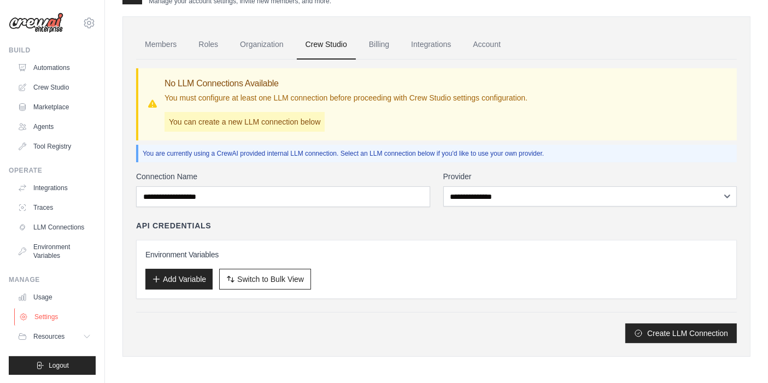
click at [65, 313] on link "Settings" at bounding box center [55, 316] width 83 height 17
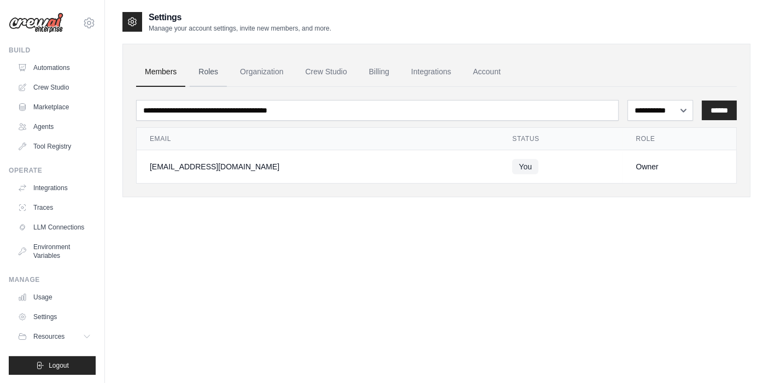
click at [197, 82] on link "Roles" at bounding box center [208, 72] width 37 height 30
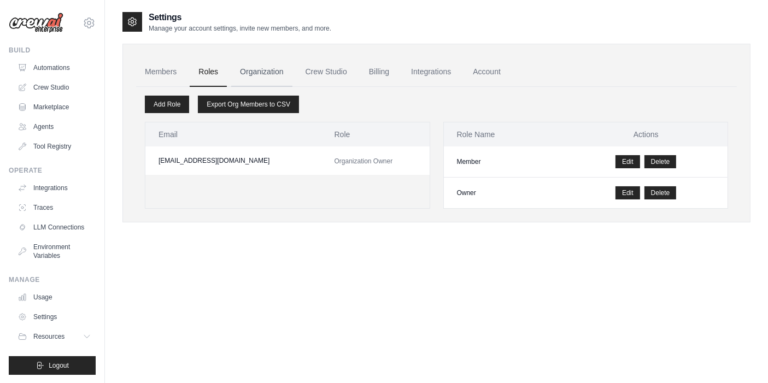
click at [268, 77] on link "Organization" at bounding box center [261, 72] width 61 height 30
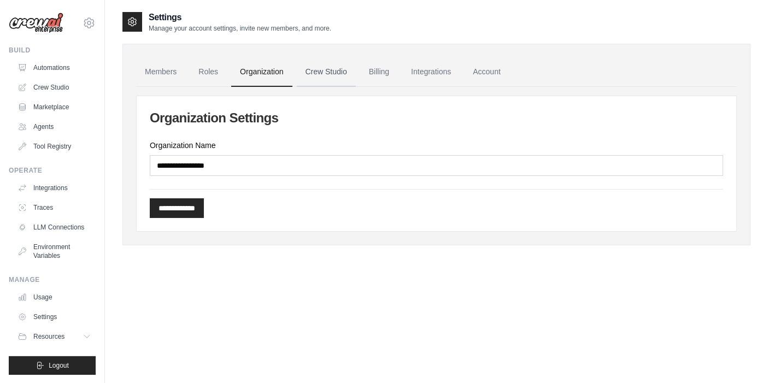
click at [326, 70] on link "Crew Studio" at bounding box center [326, 72] width 59 height 30
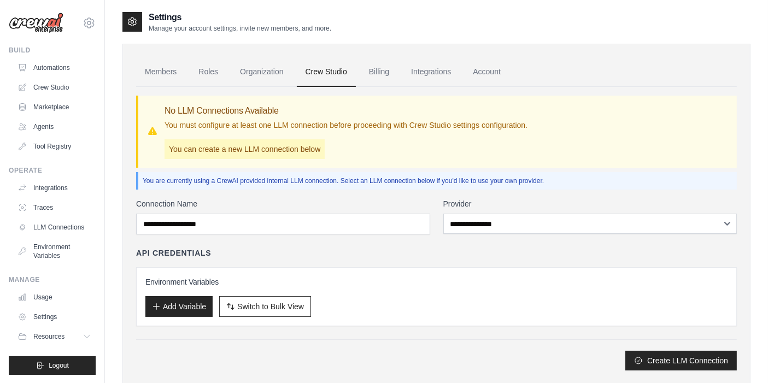
scroll to position [27, 0]
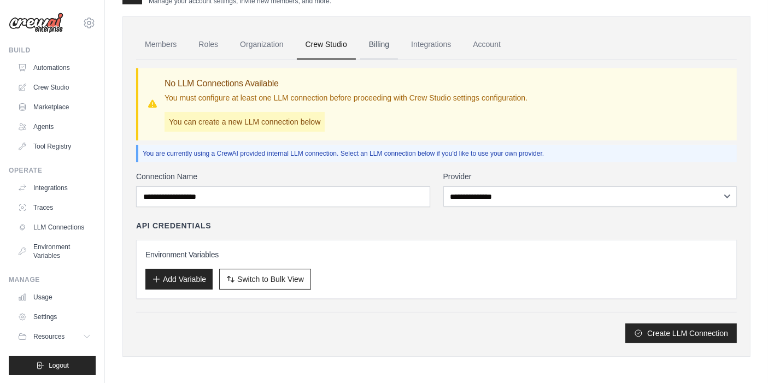
click at [386, 46] on link "Billing" at bounding box center [379, 45] width 38 height 30
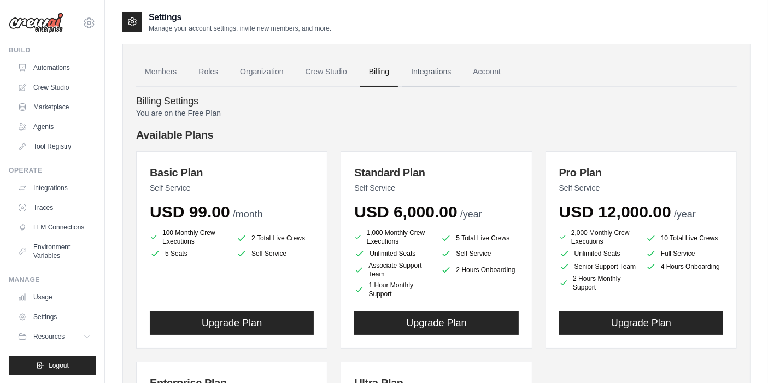
click at [437, 66] on link "Integrations" at bounding box center [430, 72] width 57 height 30
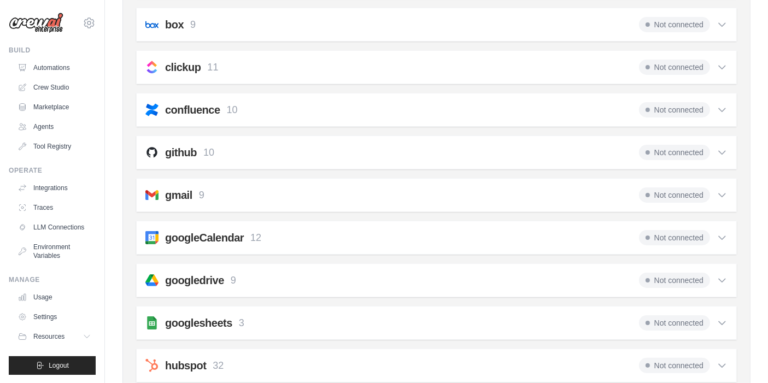
scroll to position [182, 0]
click at [359, 155] on div "github 10 Not connected" at bounding box center [436, 151] width 582 height 15
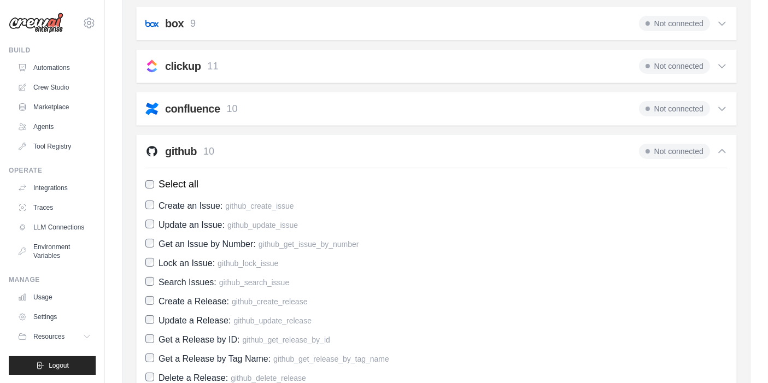
click at [687, 151] on span "Not connected" at bounding box center [674, 151] width 71 height 15
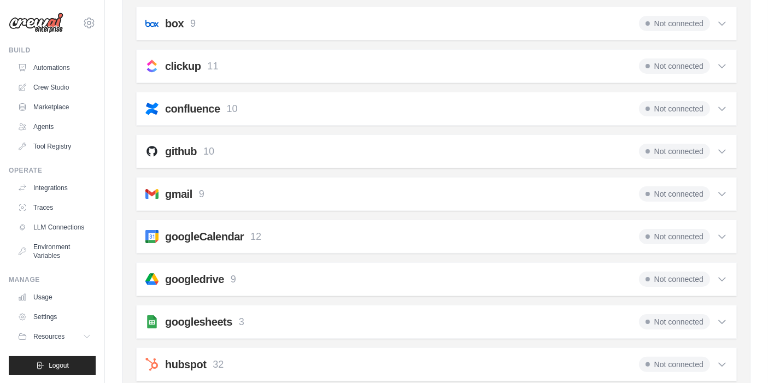
click at [687, 151] on span "Not connected" at bounding box center [674, 151] width 71 height 15
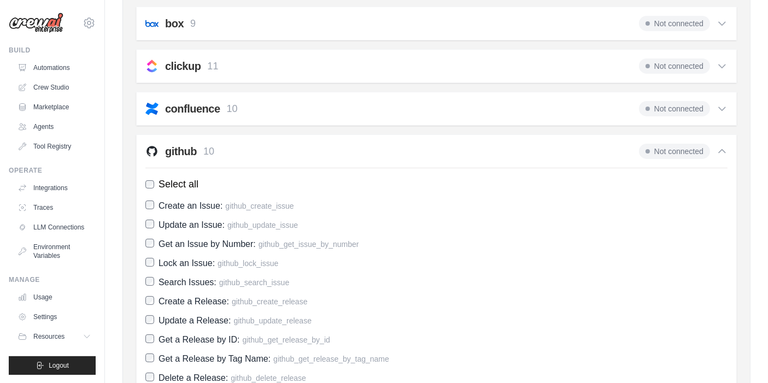
click at [687, 151] on span "Not connected" at bounding box center [674, 151] width 71 height 15
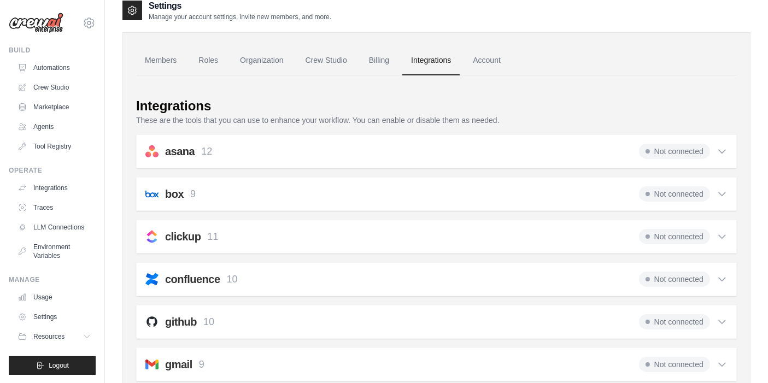
scroll to position [0, 0]
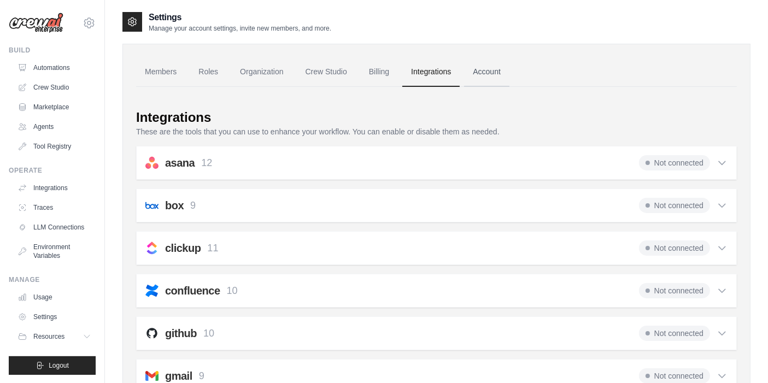
click at [474, 72] on link "Account" at bounding box center [486, 72] width 45 height 30
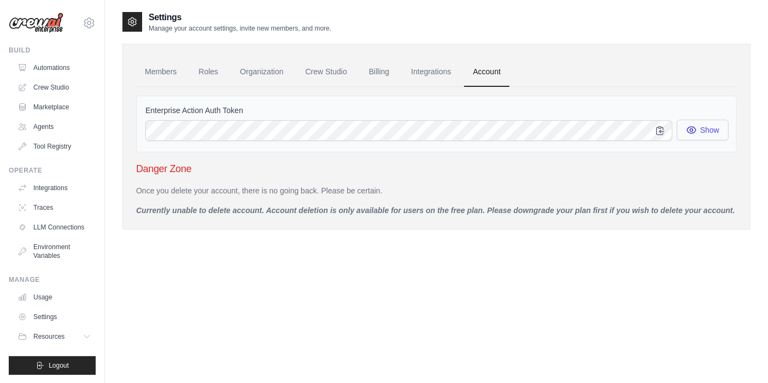
click at [699, 126] on button "Show" at bounding box center [703, 130] width 52 height 21
click at [435, 77] on link "Integrations" at bounding box center [430, 72] width 57 height 30
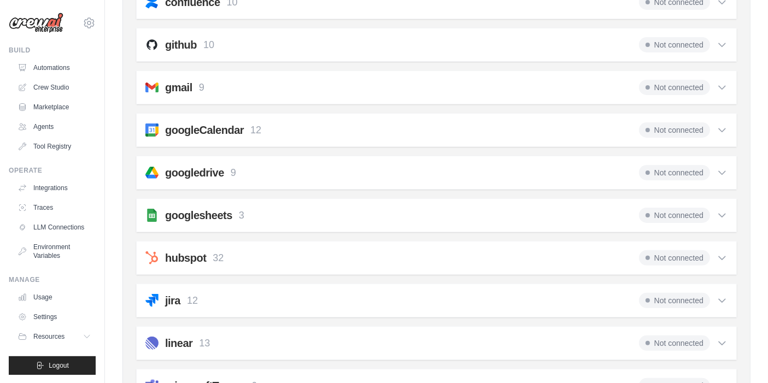
scroll to position [210, 0]
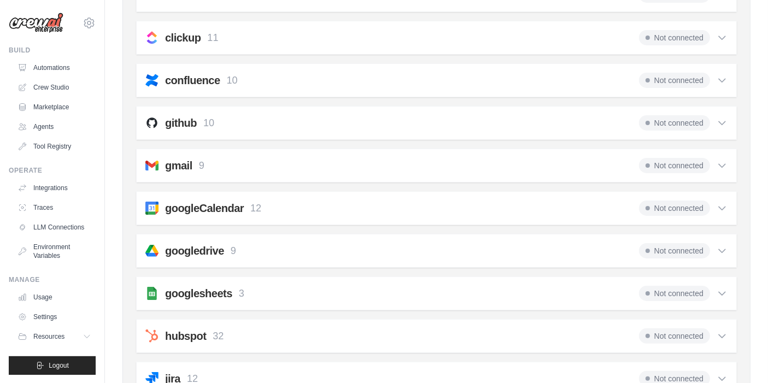
click at [724, 122] on icon at bounding box center [722, 123] width 11 height 11
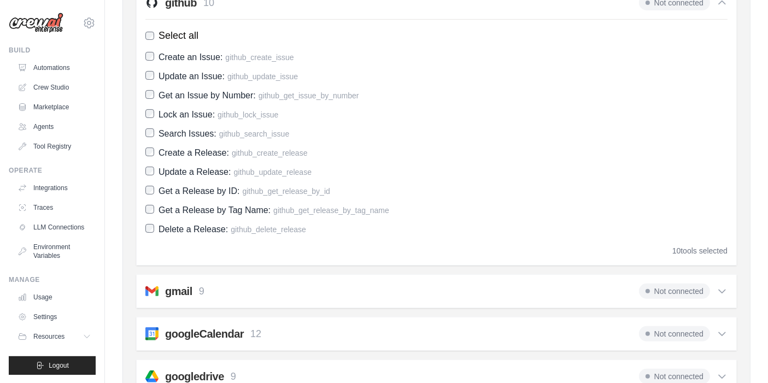
scroll to position [332, 0]
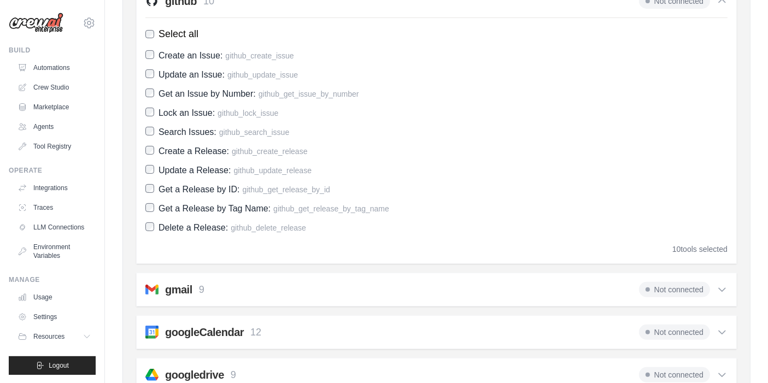
click at [232, 228] on span "github_delete_release" at bounding box center [268, 228] width 75 height 9
click at [269, 230] on span "Delete a Release: github_delete_release" at bounding box center [233, 227] width 148 height 15
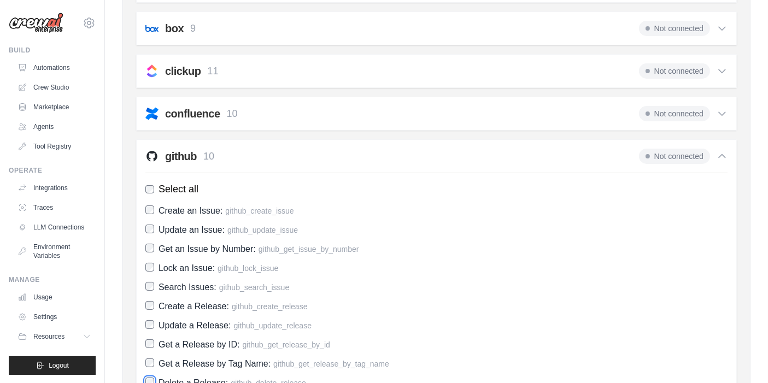
scroll to position [150, 0]
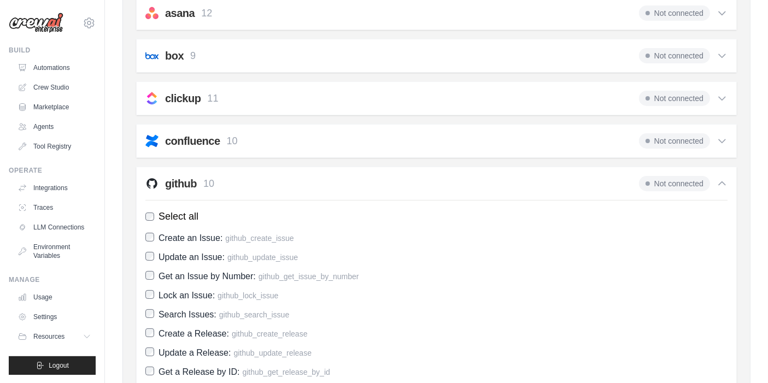
click at [676, 186] on span "Not connected" at bounding box center [674, 183] width 71 height 15
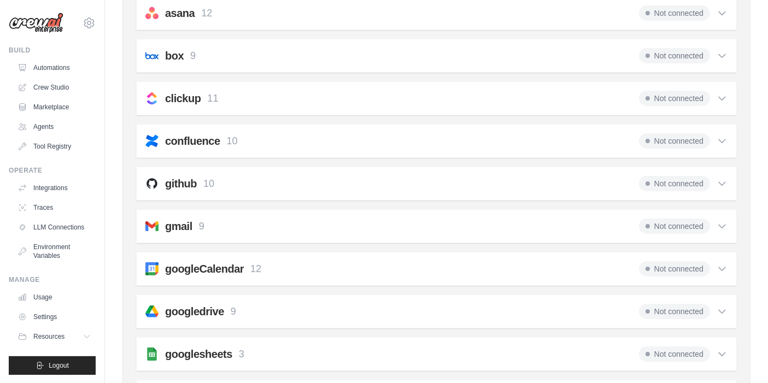
drag, startPoint x: 676, startPoint y: 186, endPoint x: 277, endPoint y: 187, distance: 399.6
click at [277, 187] on div "github 10 Not connected" at bounding box center [436, 183] width 582 height 15
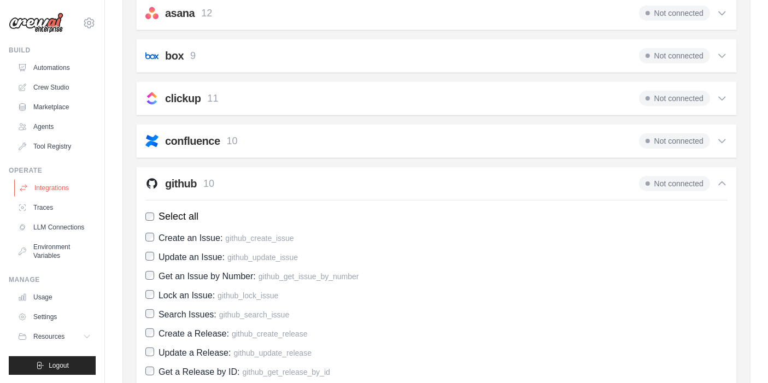
click at [48, 192] on link "Integrations" at bounding box center [55, 187] width 83 height 17
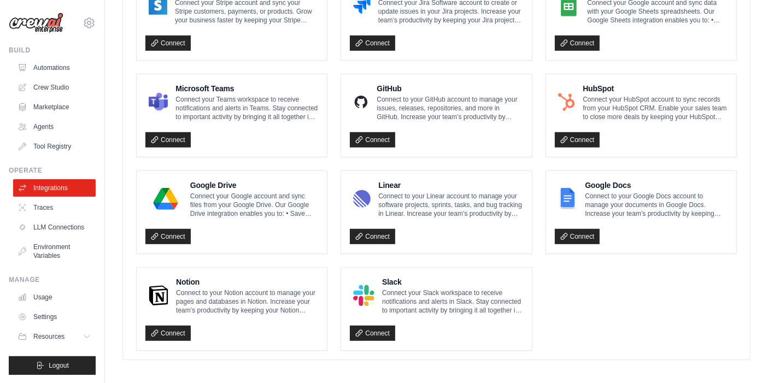
scroll to position [580, 0]
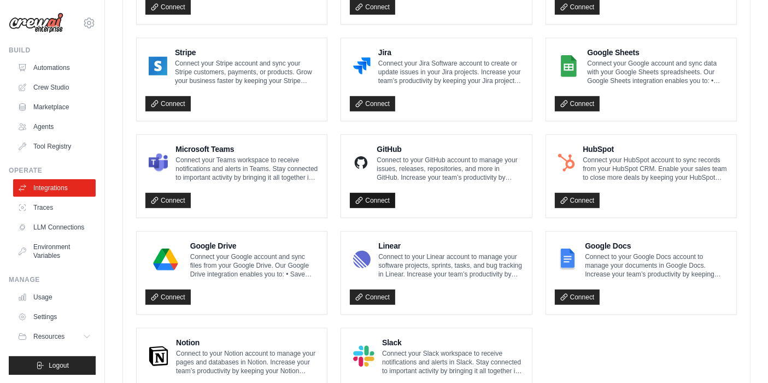
click at [382, 199] on link "Connect" at bounding box center [372, 200] width 45 height 15
click at [173, 296] on link "Connect" at bounding box center [167, 297] width 45 height 15
click at [390, 166] on p "Connect to your GitHub account to manage your issues, releases, repositories, a…" at bounding box center [450, 169] width 146 height 26
drag, startPoint x: 394, startPoint y: 167, endPoint x: 383, endPoint y: 173, distance: 13.2
click at [383, 173] on p "Connect to your GitHub account to manage your issues, releases, repositories, a…" at bounding box center [450, 169] width 146 height 26
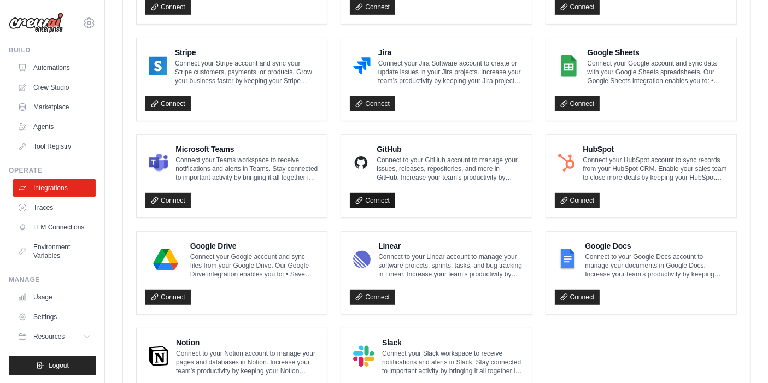
click at [385, 193] on link "Connect" at bounding box center [372, 200] width 45 height 15
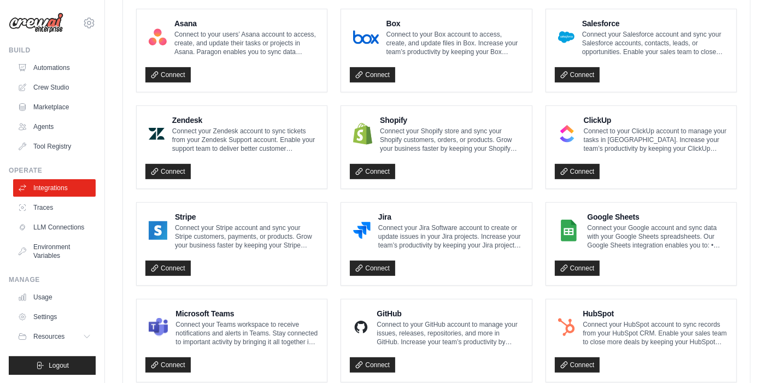
scroll to position [459, 0]
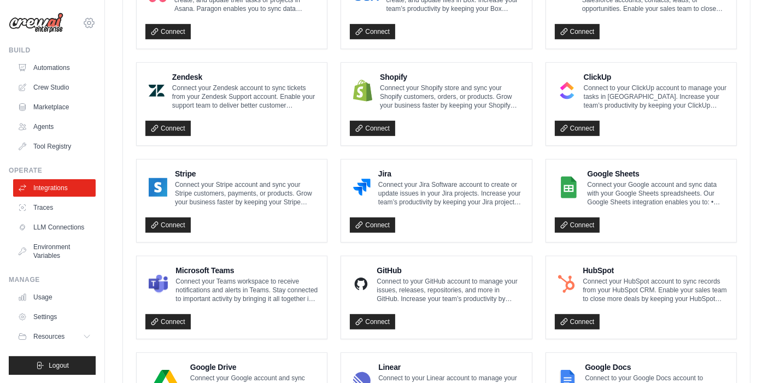
click at [86, 22] on icon at bounding box center [89, 22] width 13 height 13
click at [77, 72] on link "Settings" at bounding box center [90, 74] width 96 height 20
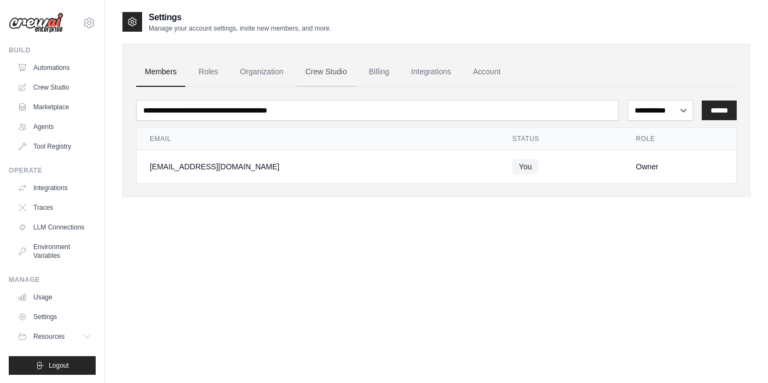
click at [333, 72] on link "Crew Studio" at bounding box center [326, 72] width 59 height 30
